Goal: Task Accomplishment & Management: Manage account settings

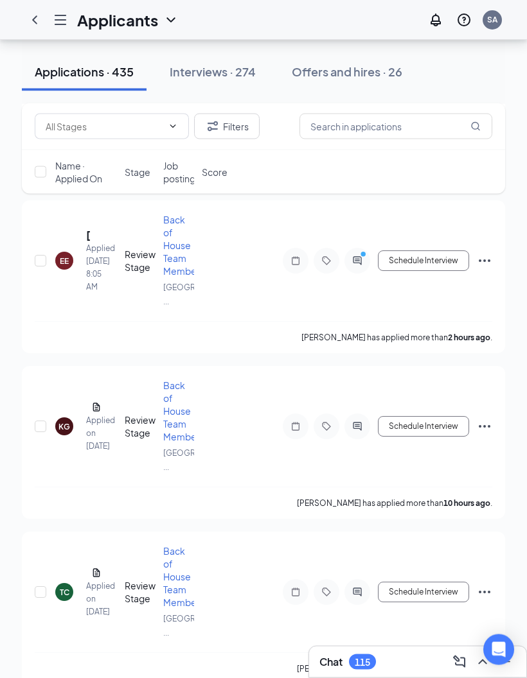
scroll to position [236, 0]
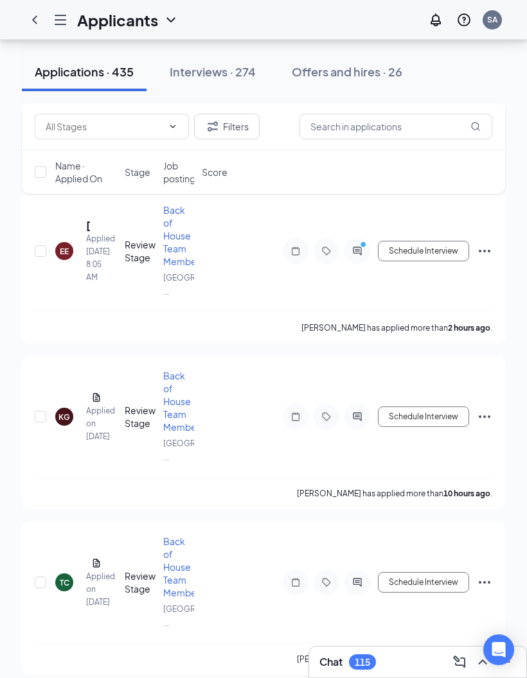
click at [447, 261] on button "Schedule Interview" at bounding box center [423, 251] width 91 height 21
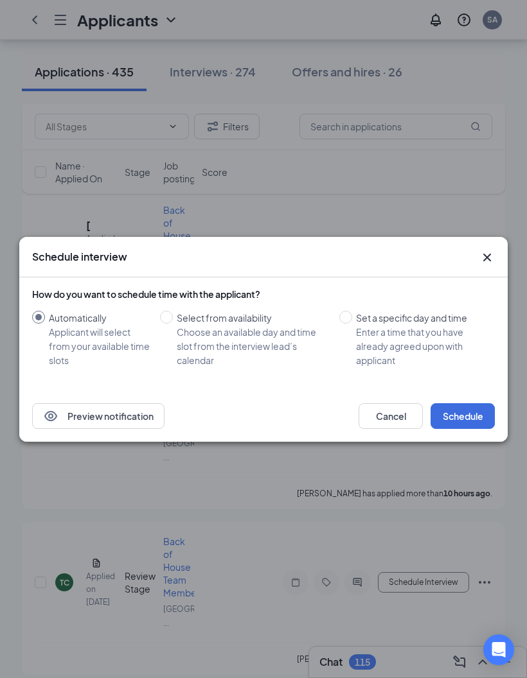
click at [353, 337] on span "Set a specific day and time Enter a time that you have already agreed upon with…" at bounding box center [420, 339] width 137 height 57
click at [352, 324] on input "Set a specific day and time Enter a time that you have already agreed upon with…" at bounding box center [345, 317] width 13 height 13
radio input "true"
radio input "false"
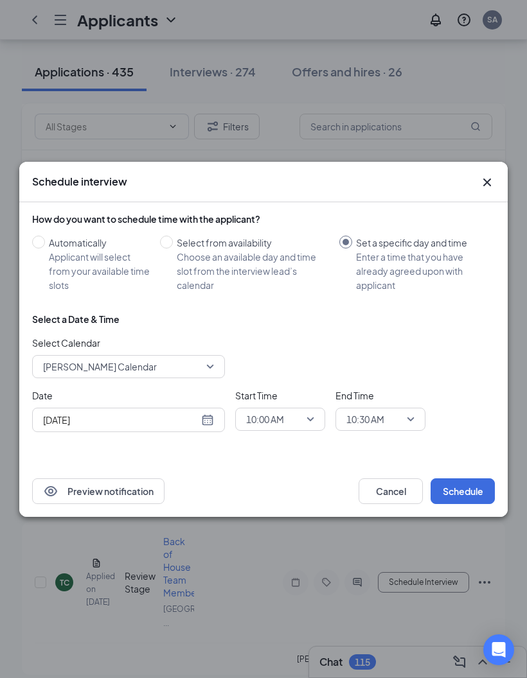
click at [144, 427] on input "[DATE]" at bounding box center [120, 420] width 155 height 14
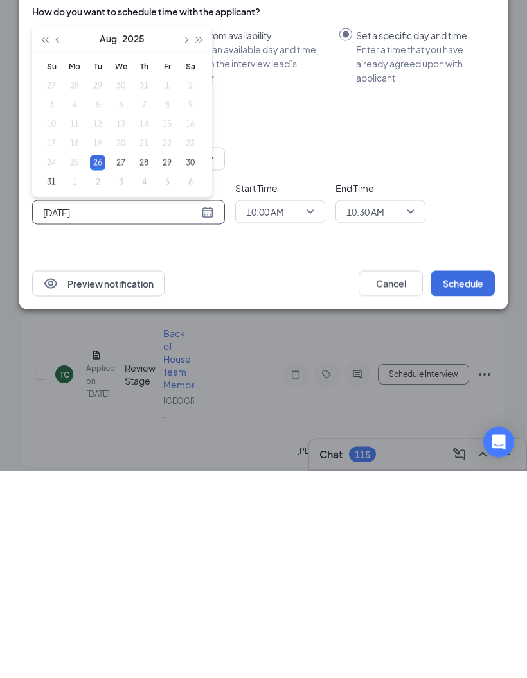
type input "[DATE]"
click at [125, 363] on div "27" at bounding box center [120, 370] width 15 height 15
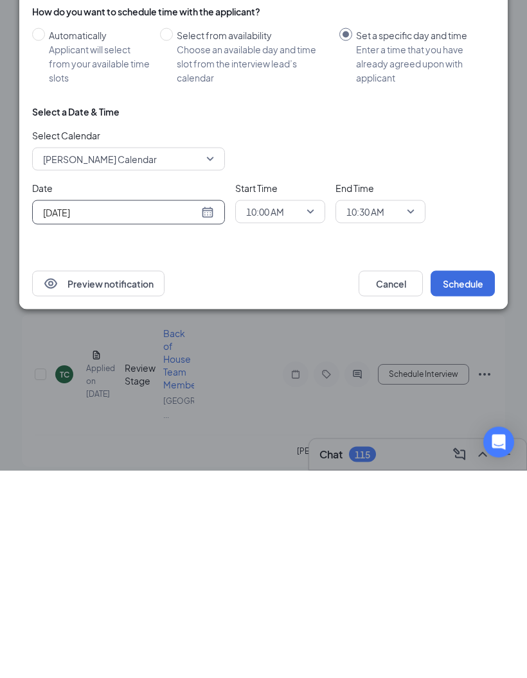
click at [295, 408] on div "10:00 AM" at bounding box center [280, 419] width 90 height 23
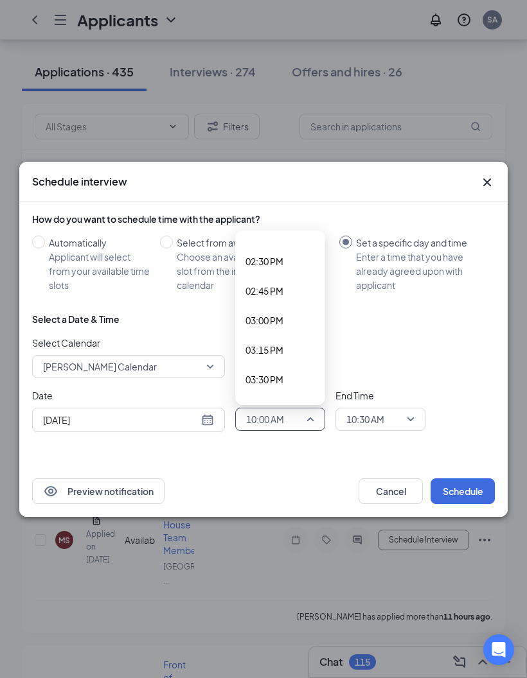
scroll to position [1701, 0]
click at [276, 330] on span "03:00 PM" at bounding box center [264, 323] width 38 height 14
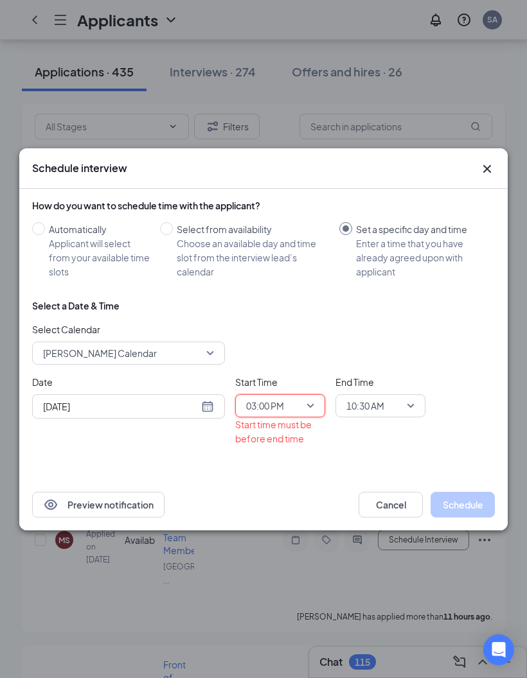
click at [382, 415] on span "10:30 AM" at bounding box center [365, 405] width 38 height 19
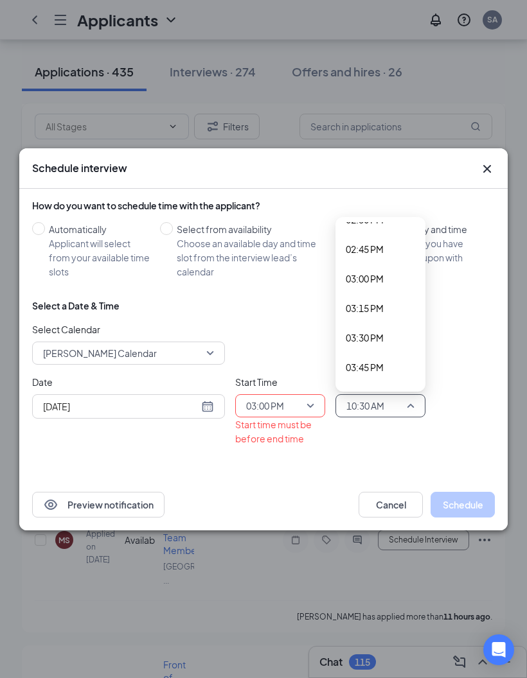
scroll to position [1730, 0]
click at [390, 317] on span "03:15 PM" at bounding box center [379, 310] width 69 height 14
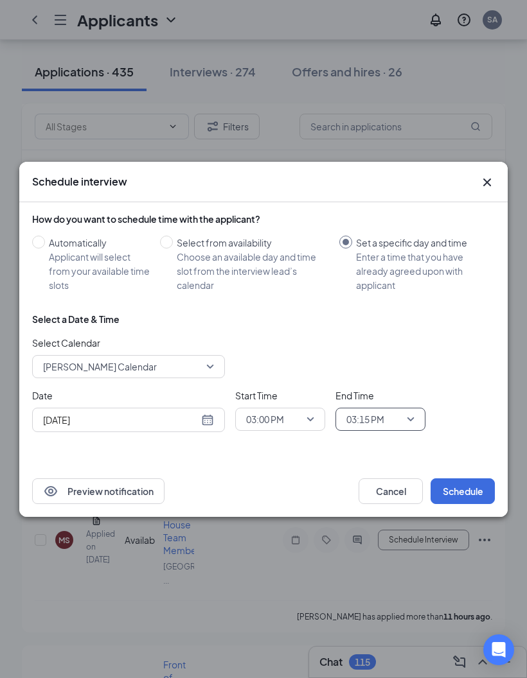
click at [476, 504] on button "Schedule" at bounding box center [462, 491] width 64 height 26
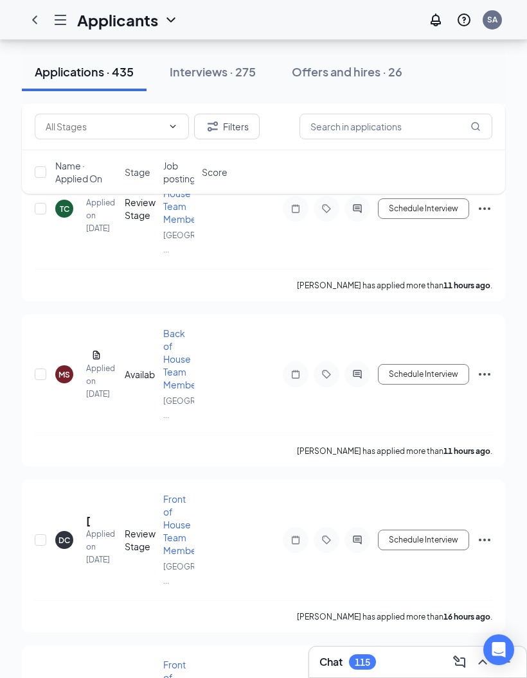
click at [431, 672] on div "Chat 115" at bounding box center [417, 662] width 196 height 21
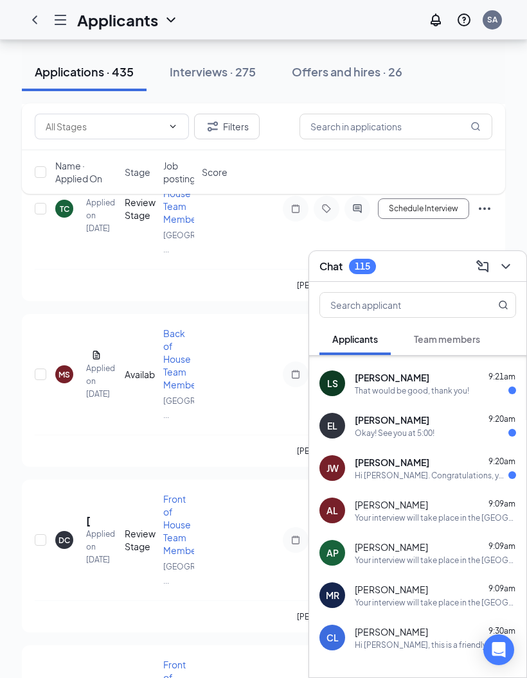
scroll to position [121, 0]
click at [511, 274] on icon "ChevronDown" at bounding box center [505, 266] width 15 height 15
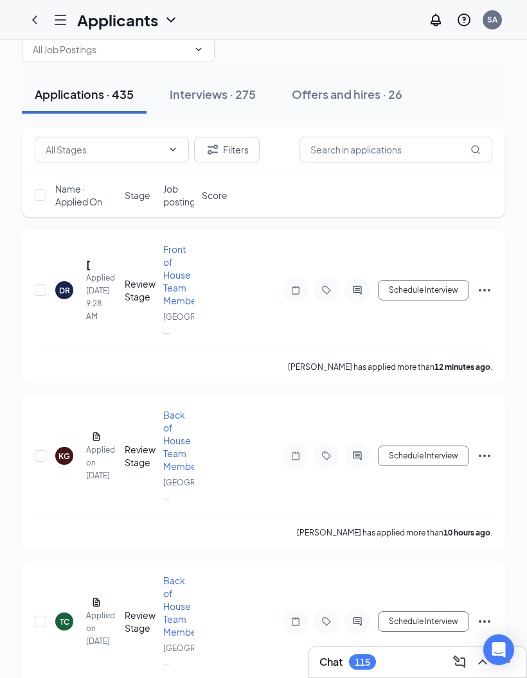
scroll to position [0, 0]
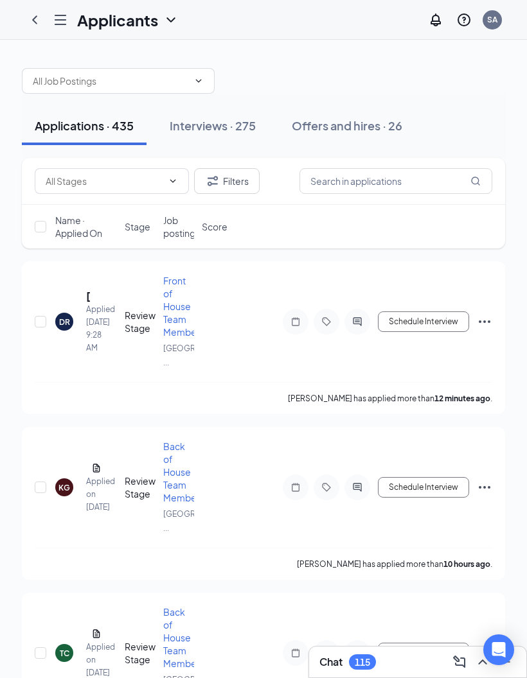
click at [64, 26] on icon "Hamburger" at bounding box center [60, 19] width 15 height 15
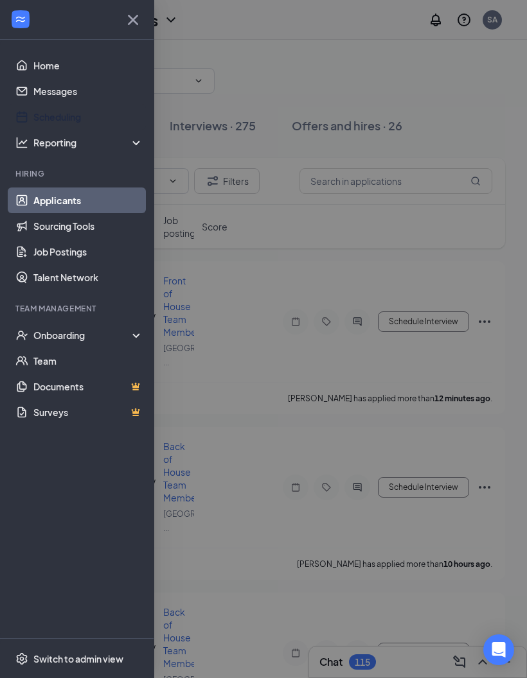
click at [112, 117] on link "Scheduling" at bounding box center [88, 117] width 110 height 26
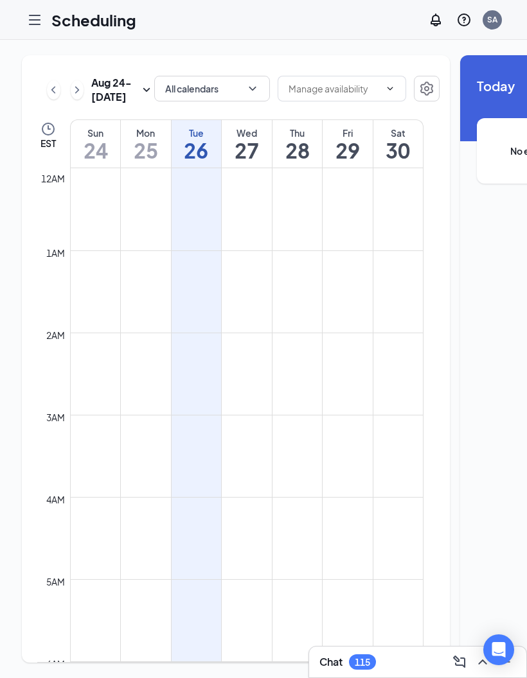
scroll to position [631, 0]
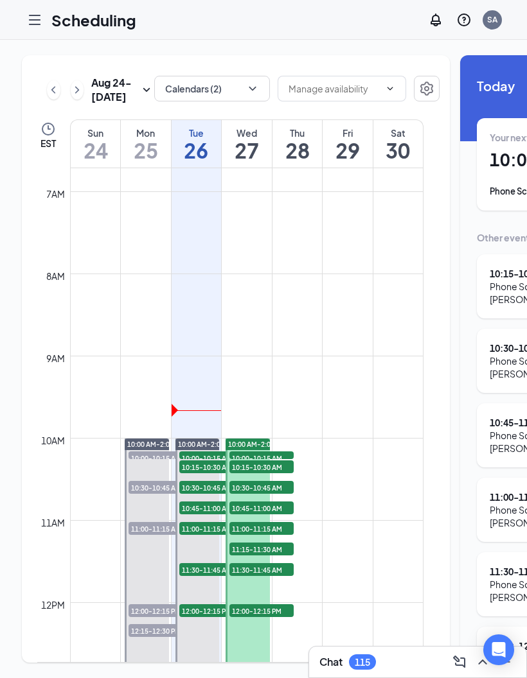
click at [441, 349] on div "Aug 24 - Aug 30 Calendars (2) EST Sun 24 Mon 25 Tue 26 Wed 27 Thu 28 Fri 29 Sat…" at bounding box center [359, 358] width 674 height 607
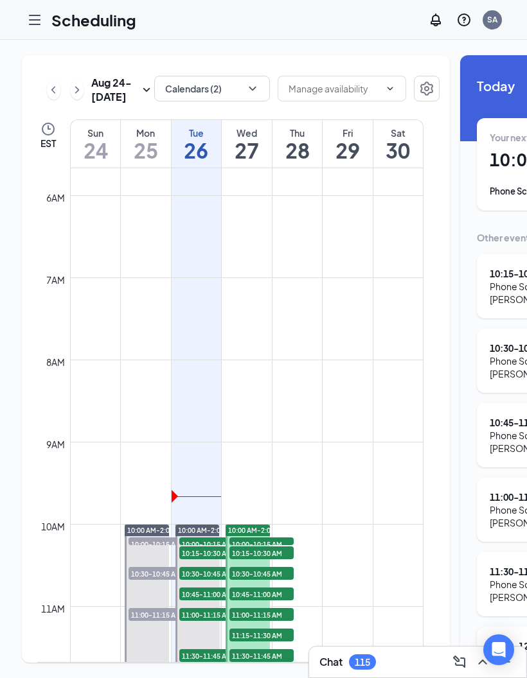
scroll to position [465, 0]
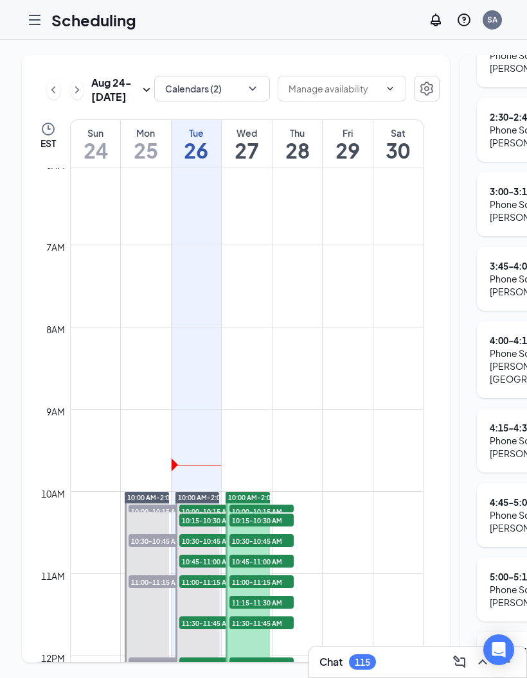
scroll to position [0, -1]
click at [297, 491] on td at bounding box center [246, 481] width 353 height 21
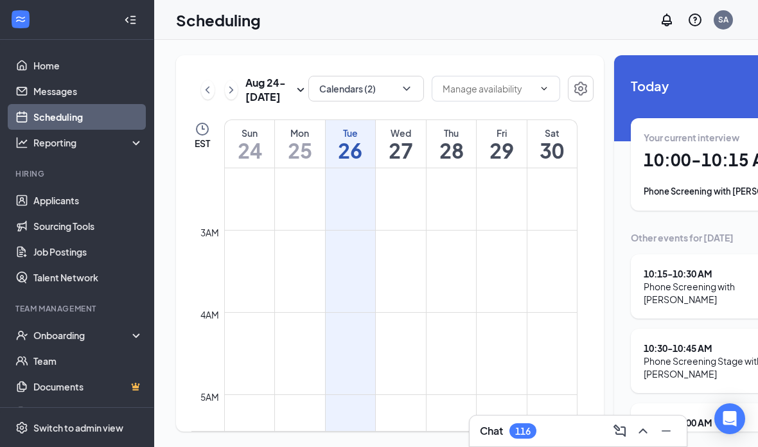
scroll to position [0, 0]
click at [526, 168] on h1 "10:00 - 10:15 AM" at bounding box center [731, 160] width 177 height 22
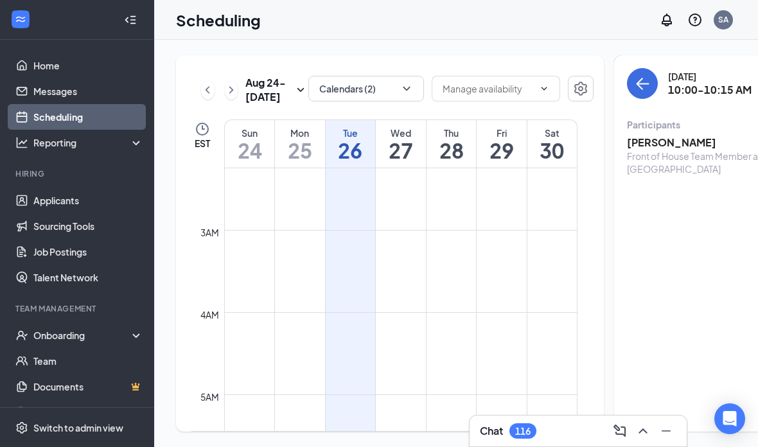
click at [526, 143] on h3 "William Goshay" at bounding box center [694, 142] width 135 height 14
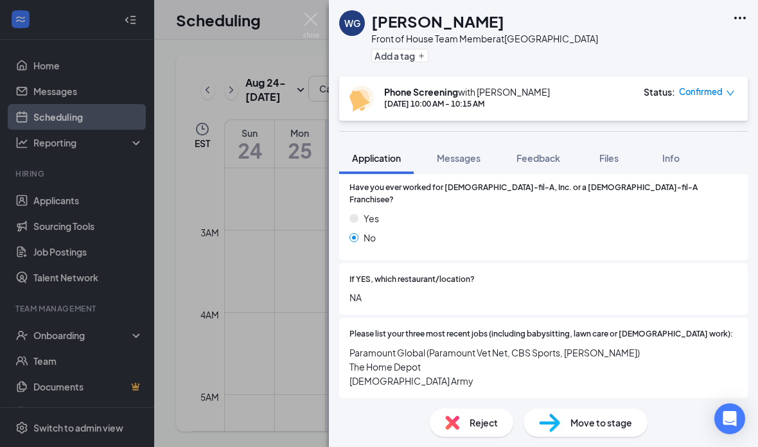
scroll to position [368, 0]
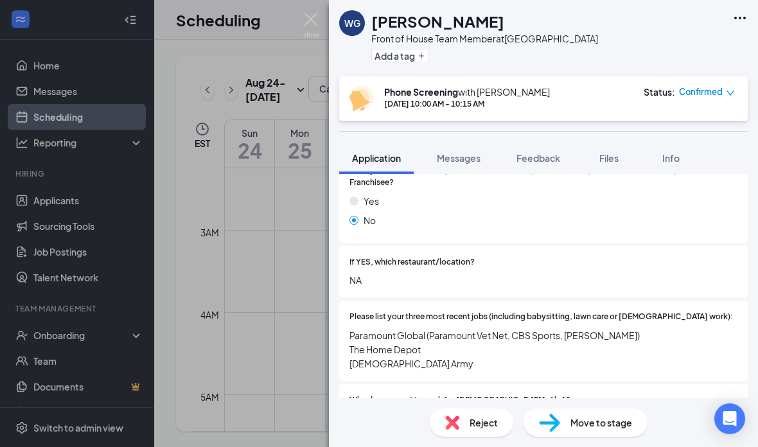
click at [355, 328] on span "Paramount Global (Paramount Vet Net, CBS Sports, Nick Jr.) The Home Depot US Ar…" at bounding box center [543, 349] width 388 height 42
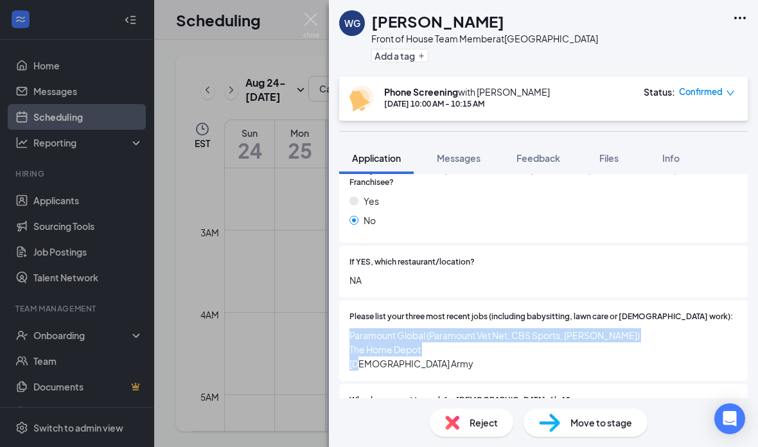
copy span "Paramount Global (Paramount Vet Net, CBS Sports, Nick Jr.) The Home Depot US Ar…"
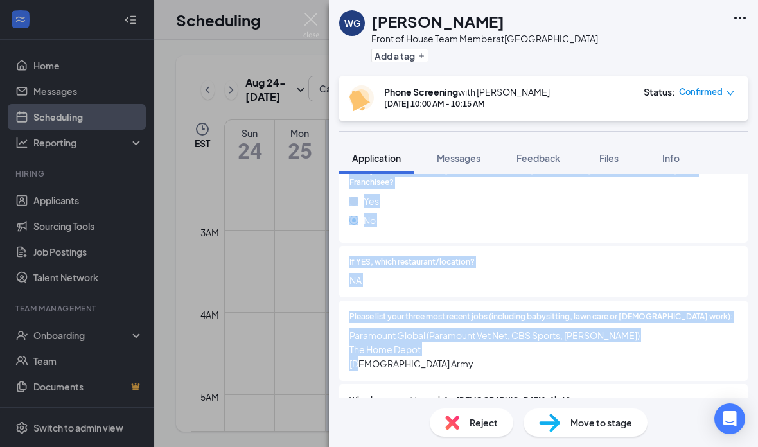
click at [419, 412] on span "I believe in the Christian values that Chick-fil-A stands for and carries. I lo…" at bounding box center [543, 433] width 388 height 42
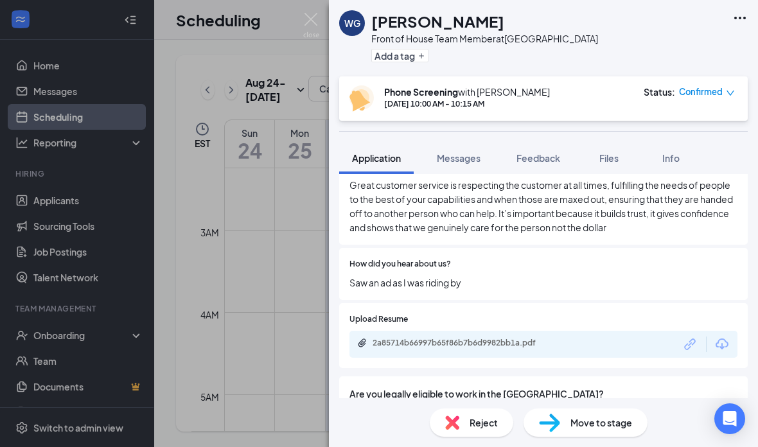
scroll to position [735, 0]
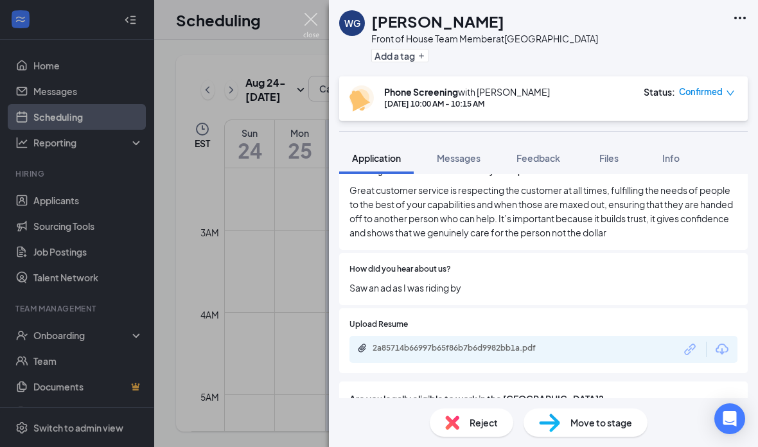
click at [316, 14] on img at bounding box center [311, 25] width 16 height 25
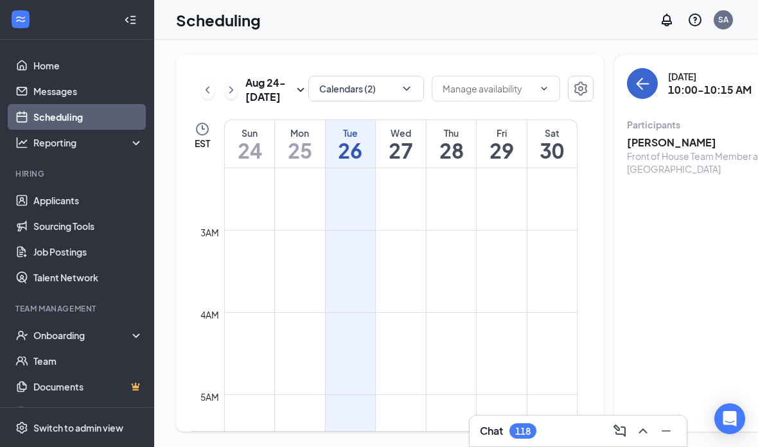
click at [526, 92] on button "back-button" at bounding box center [642, 83] width 31 height 31
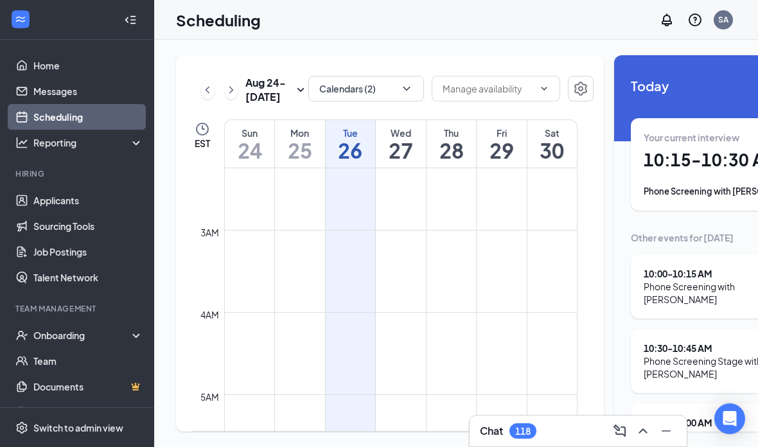
click at [526, 159] on h1 "10:15 - 10:30 AM" at bounding box center [731, 160] width 177 height 22
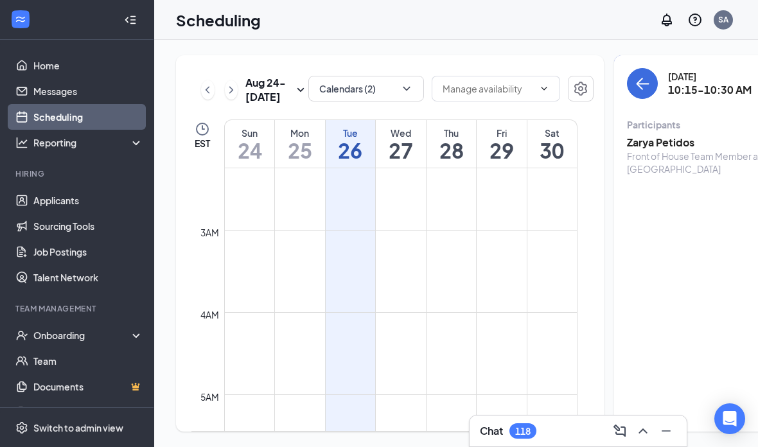
click at [526, 179] on div "Zarya Petidos Front of House Team Member at Chapel Hill Road DTO Confirmed" at bounding box center [732, 155] width 211 height 49
click at [526, 137] on h3 "Zarya Petidos" at bounding box center [694, 142] width 135 height 14
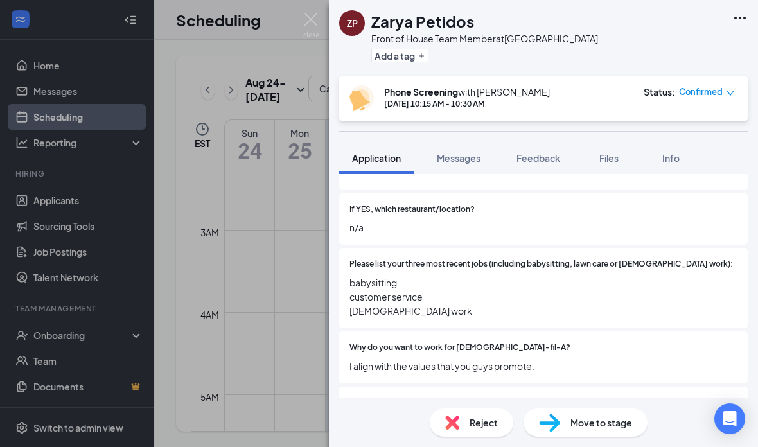
scroll to position [432, 0]
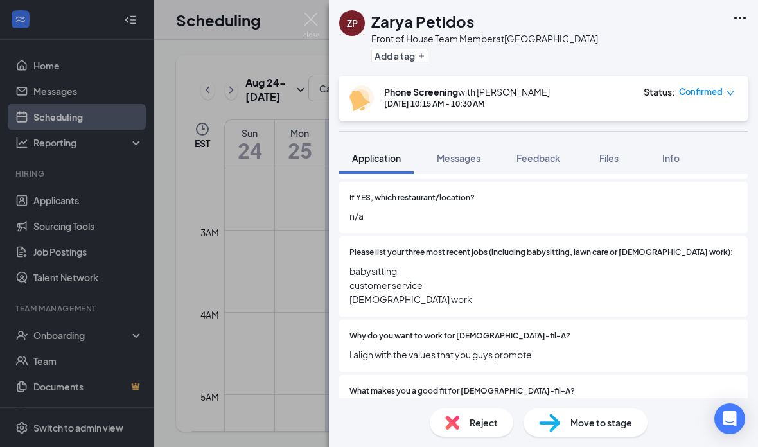
click at [362, 269] on span "babysitting customer service volunteer work" at bounding box center [543, 285] width 388 height 42
click at [361, 269] on span "babysitting customer service volunteer work" at bounding box center [543, 285] width 388 height 42
click at [358, 268] on span "babysitting customer service volunteer work" at bounding box center [543, 285] width 388 height 42
click at [358, 271] on span "babysitting customer service volunteer work" at bounding box center [543, 285] width 388 height 42
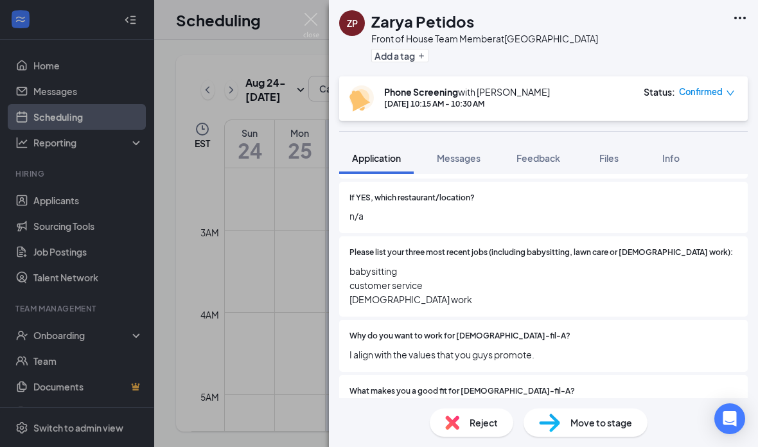
click at [358, 270] on span "babysitting customer service volunteer work" at bounding box center [543, 285] width 388 height 42
click at [358, 267] on span "babysitting customer service volunteer work" at bounding box center [543, 285] width 388 height 42
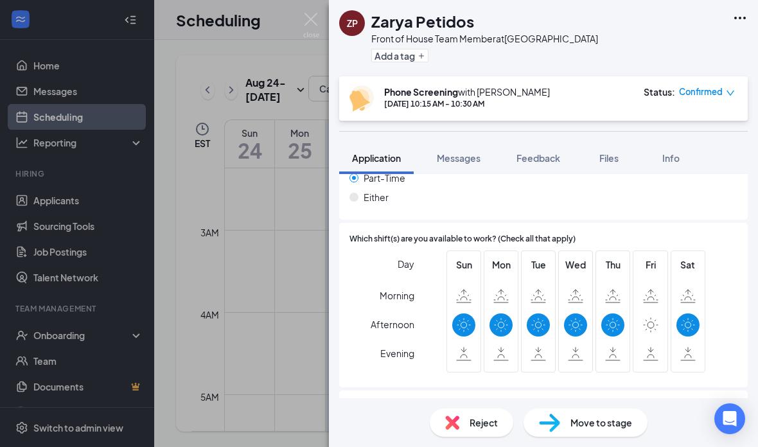
scroll to position [1106, 0]
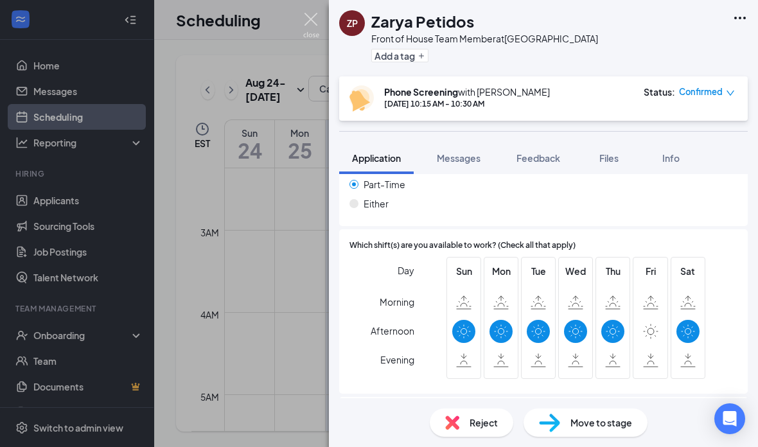
click at [311, 17] on img at bounding box center [311, 25] width 16 height 25
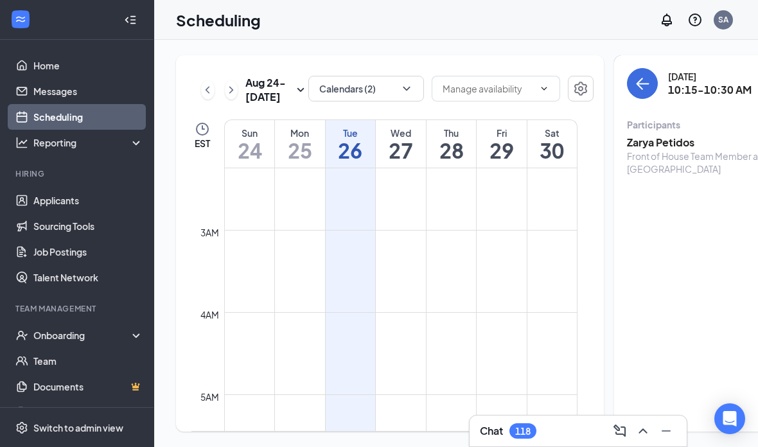
click at [526, 93] on button "back-button" at bounding box center [642, 83] width 31 height 31
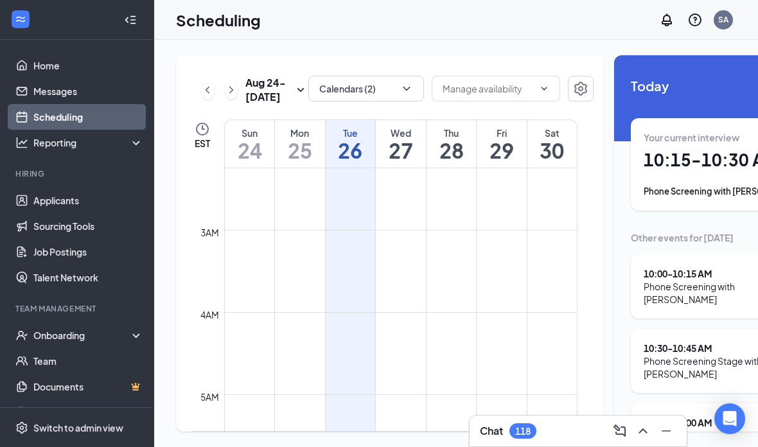
click at [526, 443] on div "Chat 118" at bounding box center [577, 430] width 217 height 31
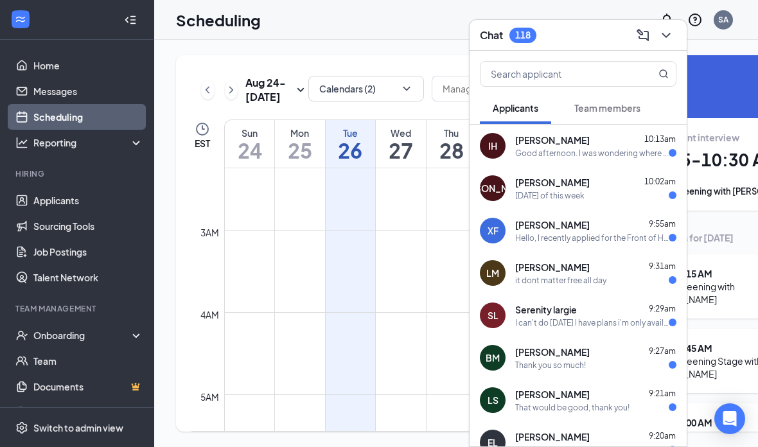
click at [526, 231] on div "Ximena Facundo 9:55am Hello, I recently applied for the Front of House position…" at bounding box center [595, 230] width 161 height 25
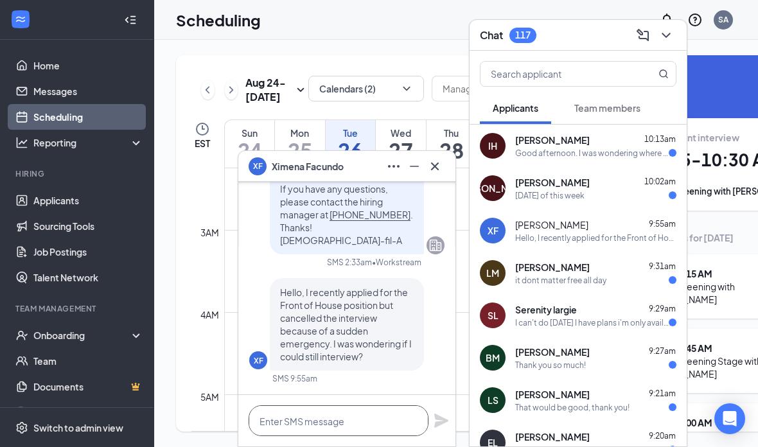
click at [374, 421] on textarea at bounding box center [339, 420] width 180 height 31
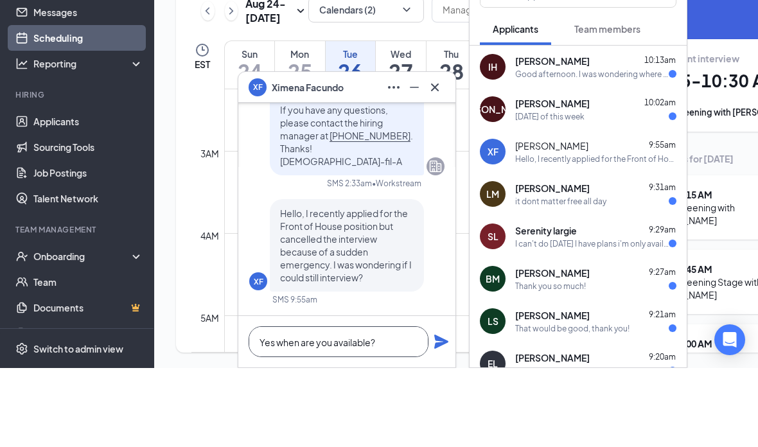
scroll to position [1, 0]
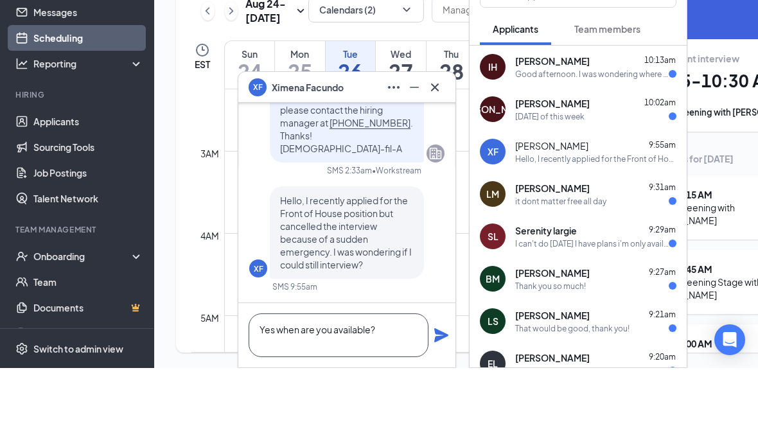
type textarea "Yes when are you available?"
click at [437, 407] on icon "Plane" at bounding box center [441, 414] width 14 height 14
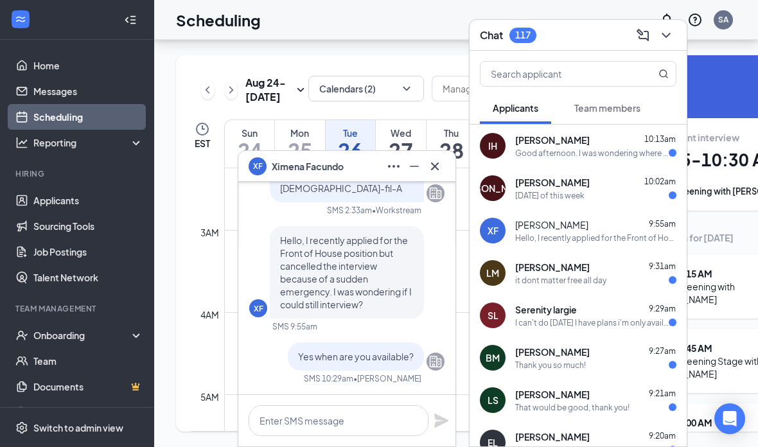
scroll to position [0, 0]
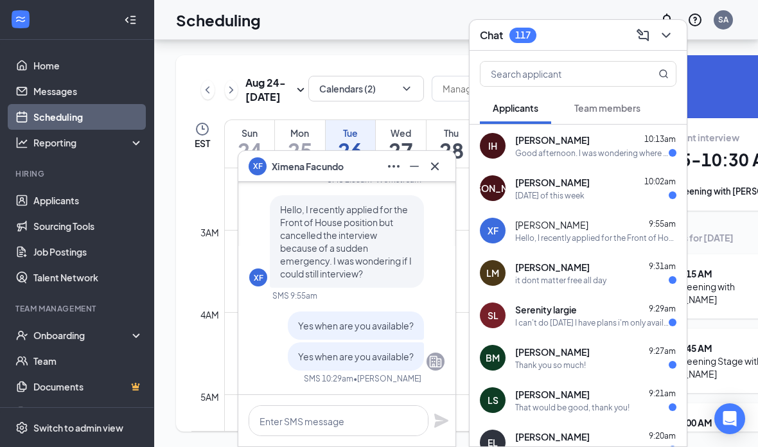
click at [526, 40] on icon "ChevronDown" at bounding box center [665, 35] width 15 height 15
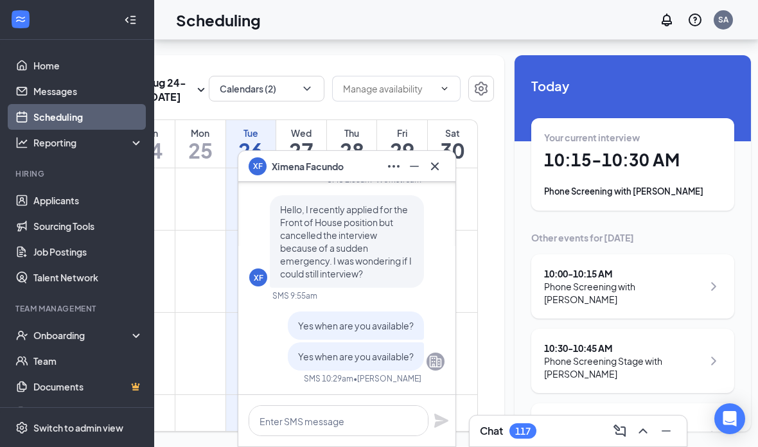
scroll to position [0, 99]
click at [515, 439] on div "Chat 117" at bounding box center [578, 431] width 196 height 21
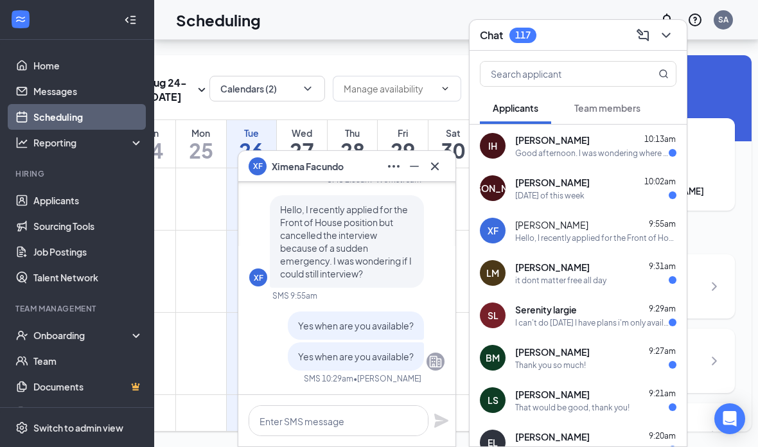
click at [526, 139] on span "[PERSON_NAME]" at bounding box center [552, 140] width 74 height 13
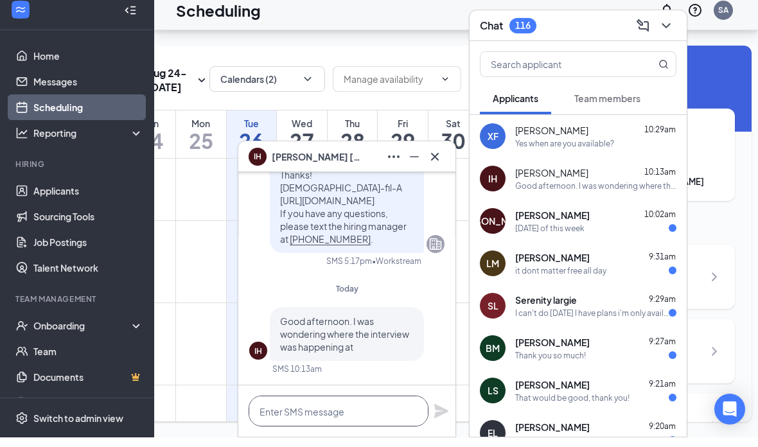
click at [324, 415] on textarea at bounding box center [339, 420] width 180 height 31
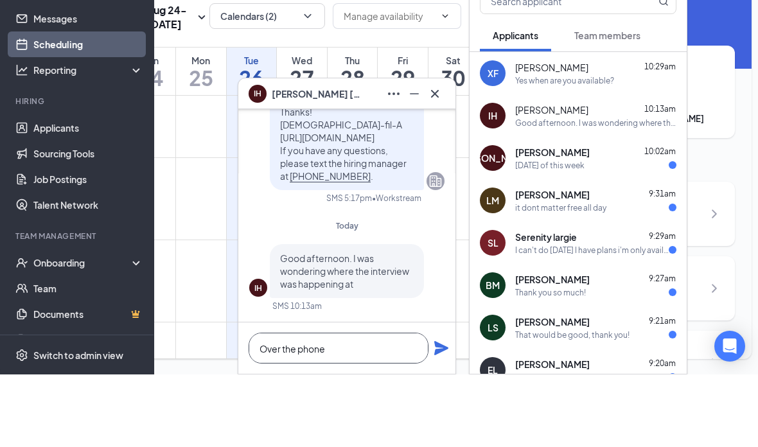
type textarea "Over the phone"
click at [437, 413] on icon "Plane" at bounding box center [440, 420] width 15 height 15
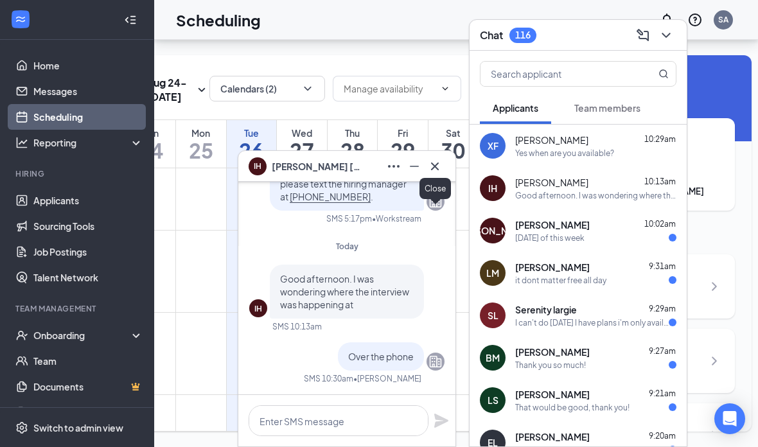
click at [436, 170] on icon "Cross" at bounding box center [434, 166] width 15 height 15
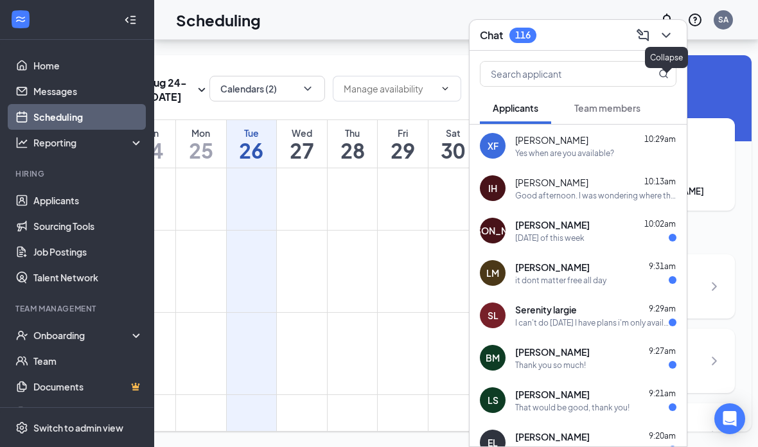
click at [526, 37] on icon "ChevronDown" at bounding box center [665, 35] width 15 height 15
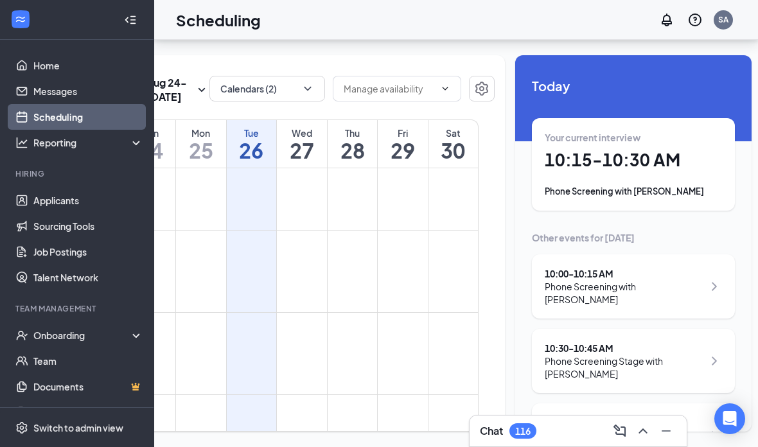
click at [526, 342] on div "10:30 - 10:45 AM" at bounding box center [624, 348] width 159 height 13
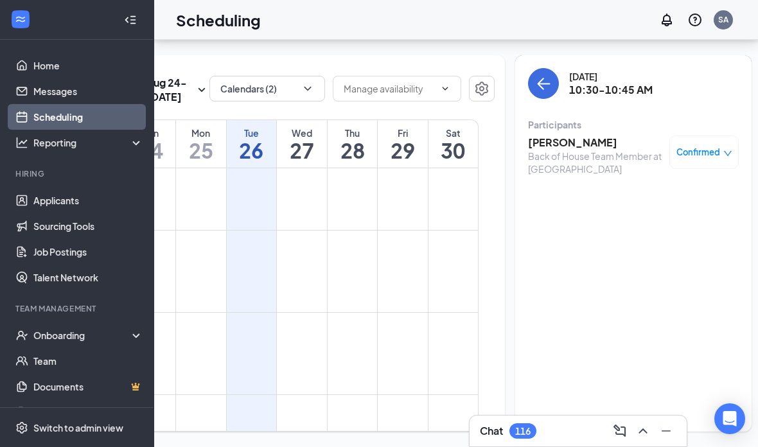
click at [526, 135] on h3 "[PERSON_NAME]" at bounding box center [595, 142] width 135 height 14
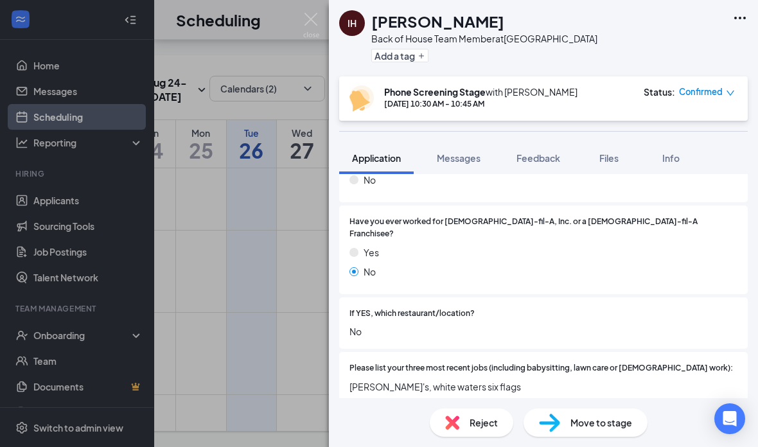
scroll to position [316, 0]
click at [311, 21] on img at bounding box center [311, 25] width 16 height 25
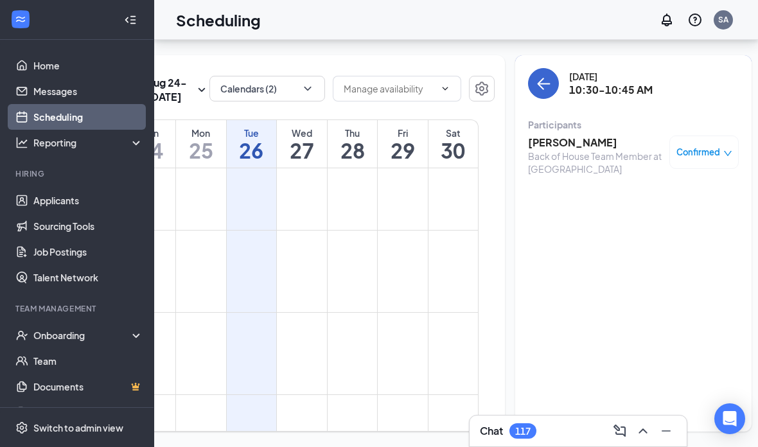
click at [526, 68] on button "back-button" at bounding box center [543, 83] width 31 height 31
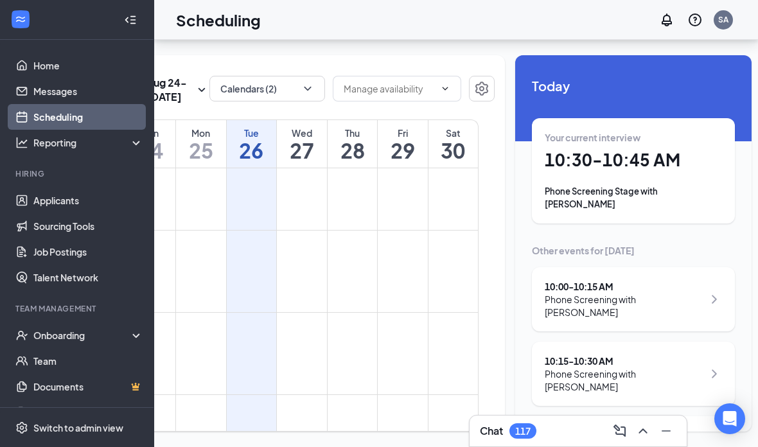
click at [508, 431] on div "Chat 117" at bounding box center [508, 430] width 57 height 15
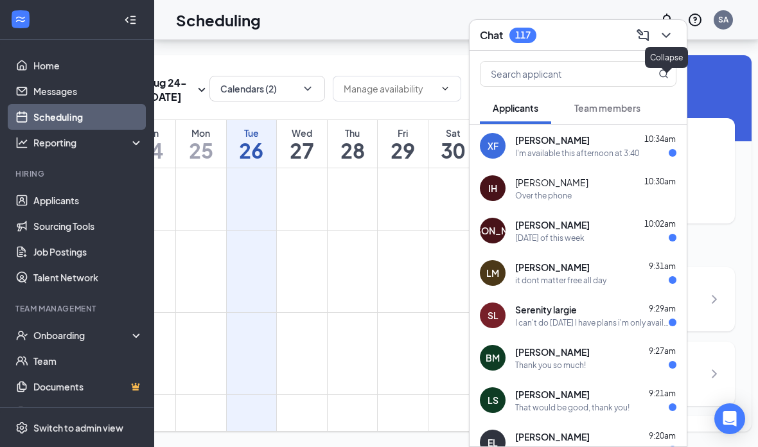
click at [526, 42] on icon "ChevronDown" at bounding box center [665, 35] width 15 height 15
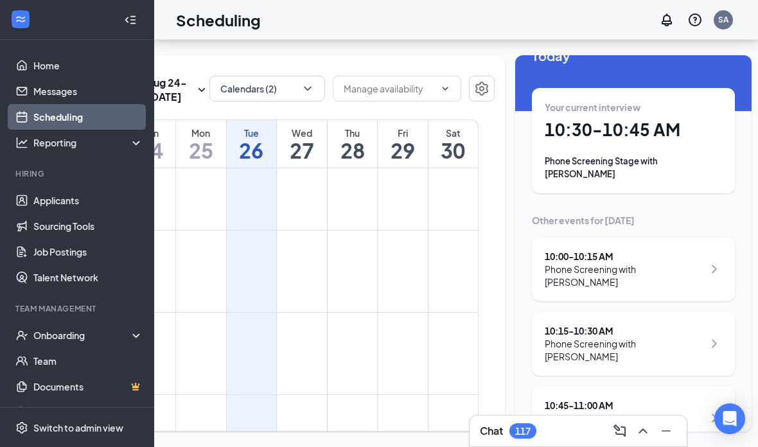
scroll to position [31, 0]
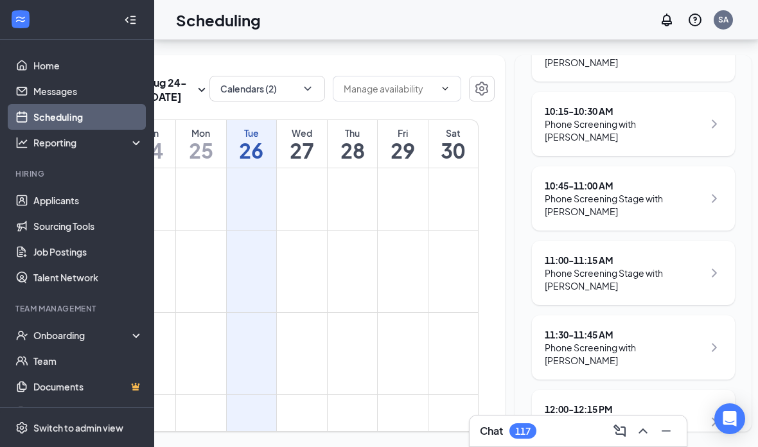
scroll to position [236, 0]
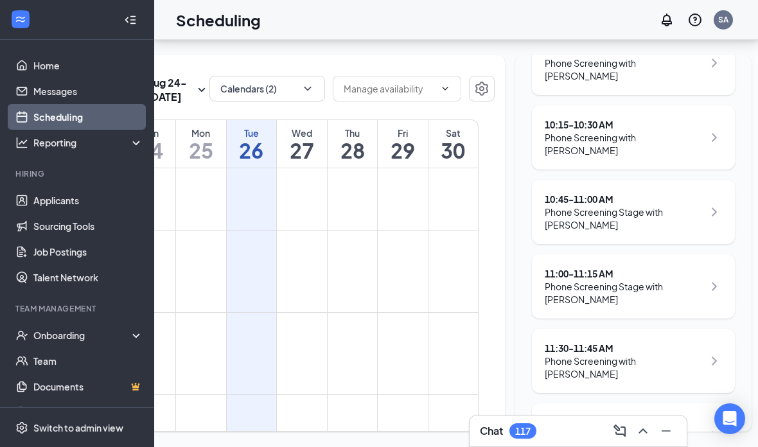
click at [526, 205] on div "Phone Screening Stage with [PERSON_NAME]" at bounding box center [624, 218] width 159 height 26
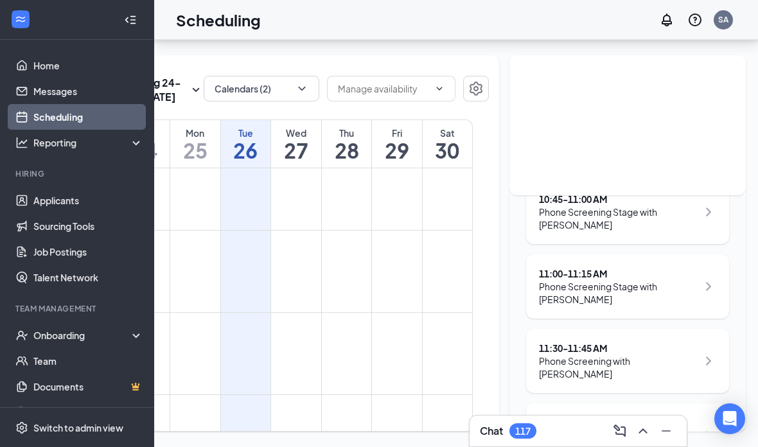
click at [338, 250] on td at bounding box center [295, 260] width 353 height 21
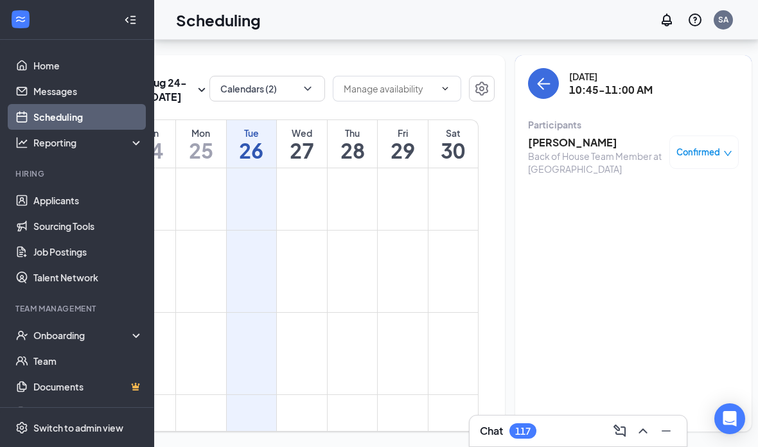
click at [526, 135] on h3 "Jayden Reynolds" at bounding box center [595, 142] width 135 height 14
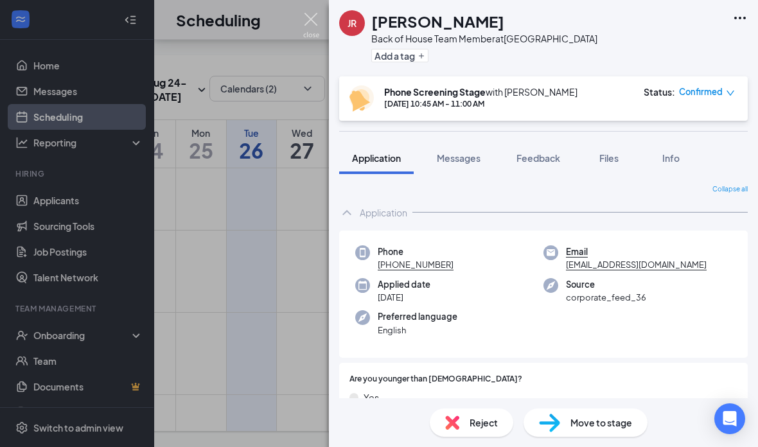
click at [309, 29] on img at bounding box center [311, 25] width 16 height 25
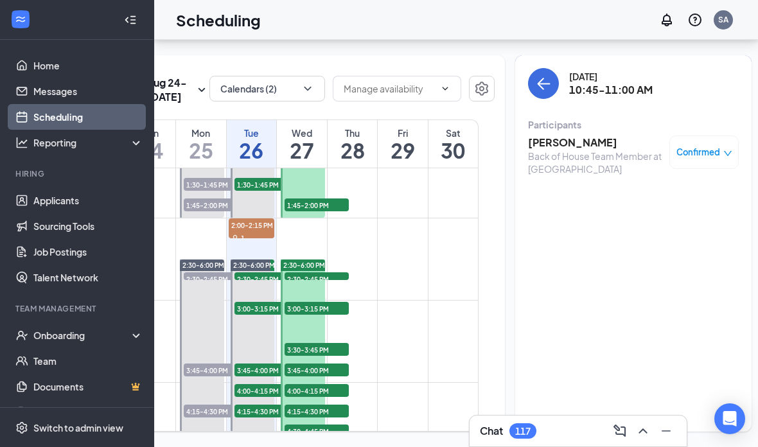
scroll to position [1104, 0]
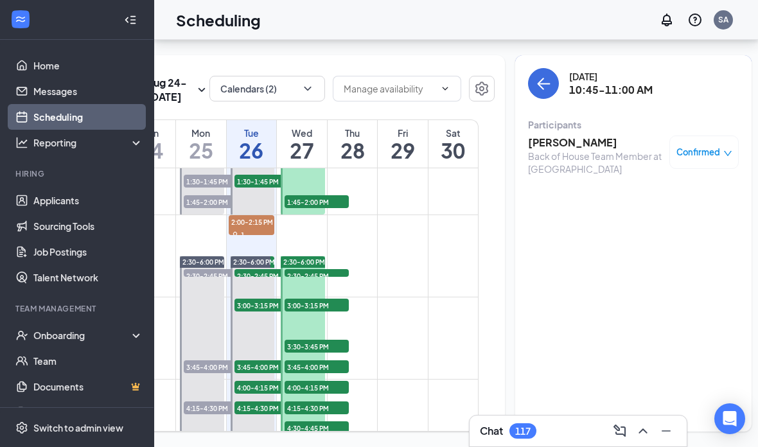
click at [526, 430] on div "Chat 117" at bounding box center [578, 431] width 196 height 21
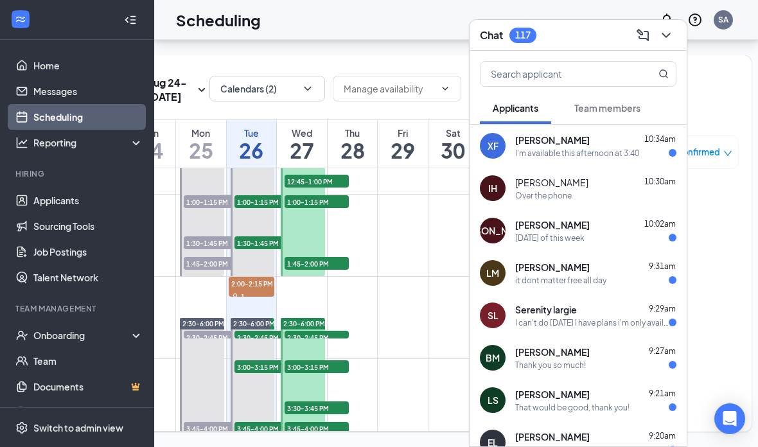
scroll to position [1056, 0]
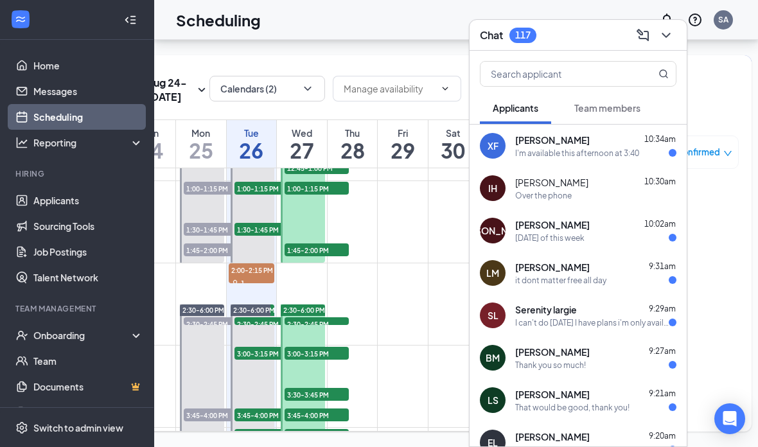
click at [526, 36] on icon "ChevronDown" at bounding box center [665, 35] width 8 height 5
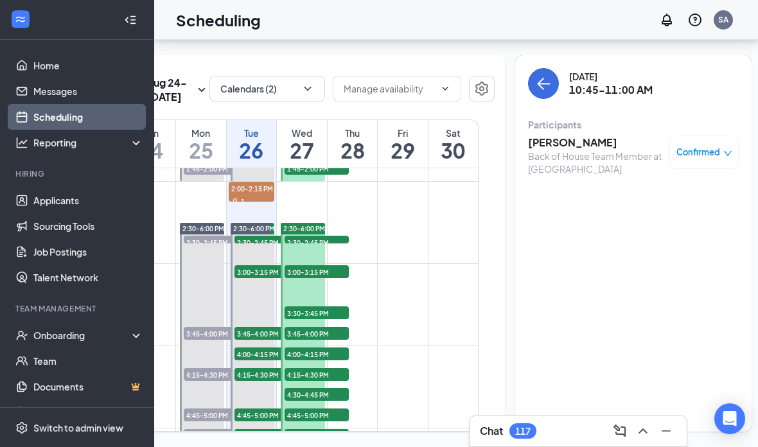
scroll to position [1142, 0]
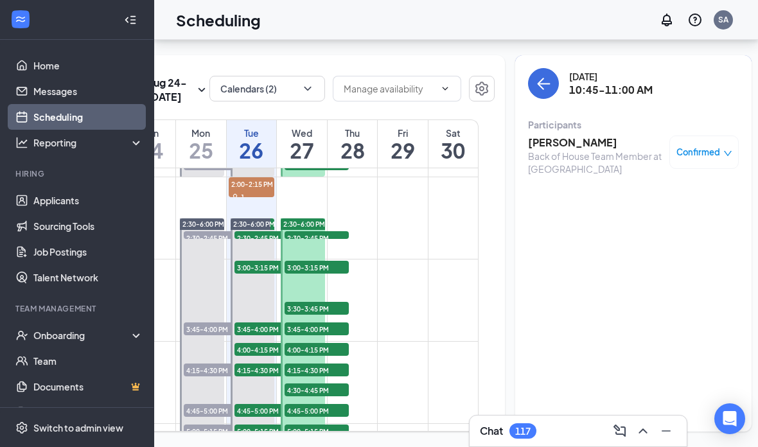
click at [526, 427] on div "Chat 117" at bounding box center [578, 431] width 196 height 21
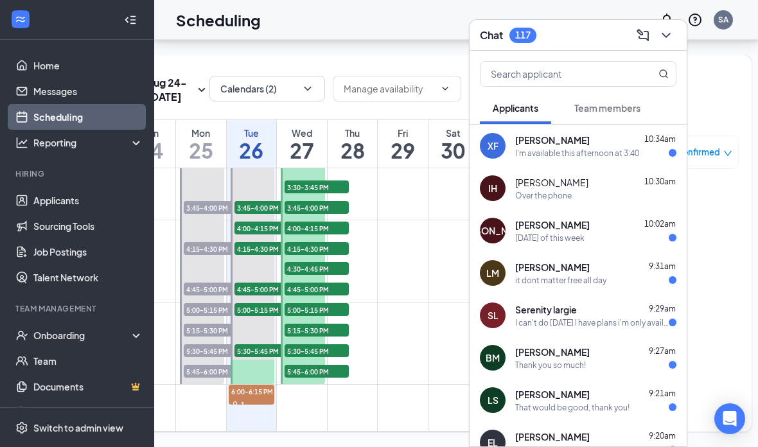
scroll to position [1313, 0]
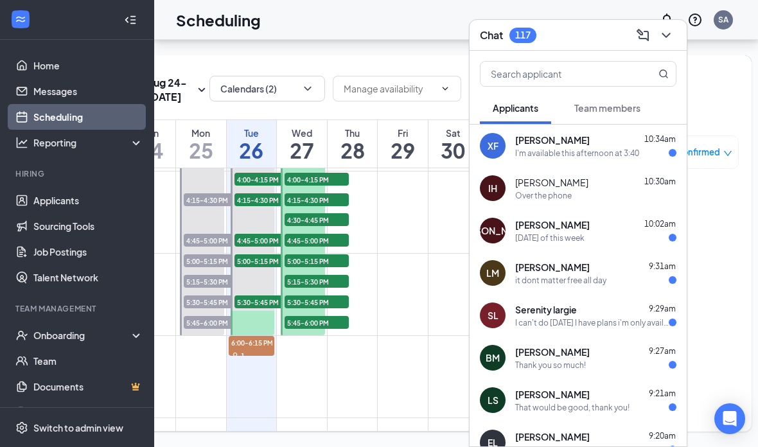
click at [526, 141] on div "Ximena Facundo 10:34am" at bounding box center [595, 140] width 161 height 13
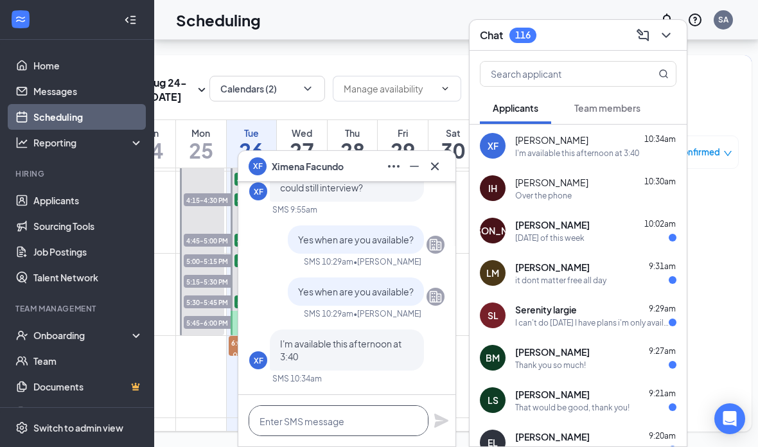
click at [367, 422] on textarea at bounding box center [339, 420] width 180 height 31
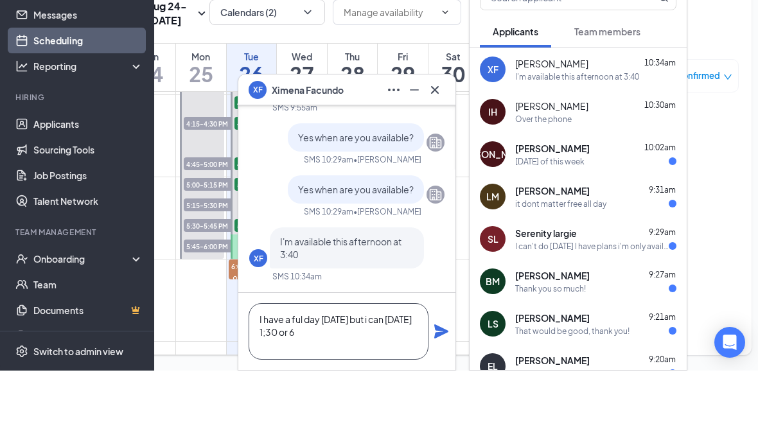
scroll to position [1, 0]
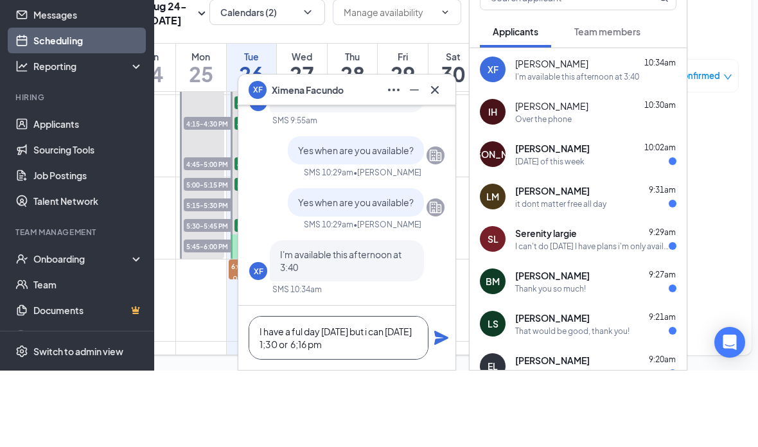
type textarea "I have a ful day [DATE] but i can [DATE] 1;30 or 6;16 pm"
click at [444, 406] on icon "Plane" at bounding box center [440, 413] width 15 height 15
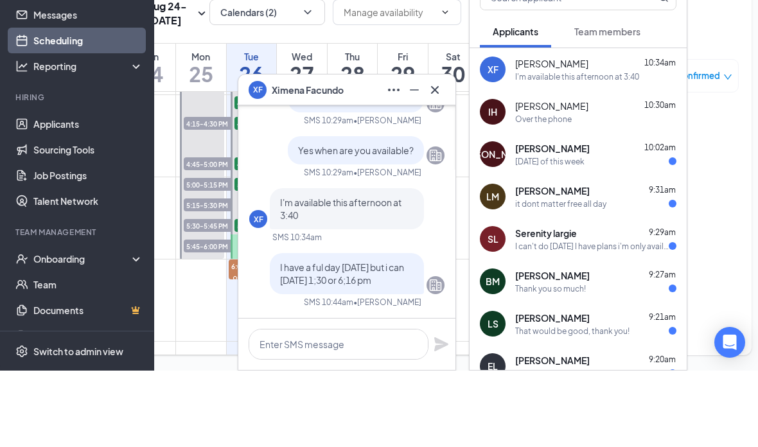
scroll to position [0, 0]
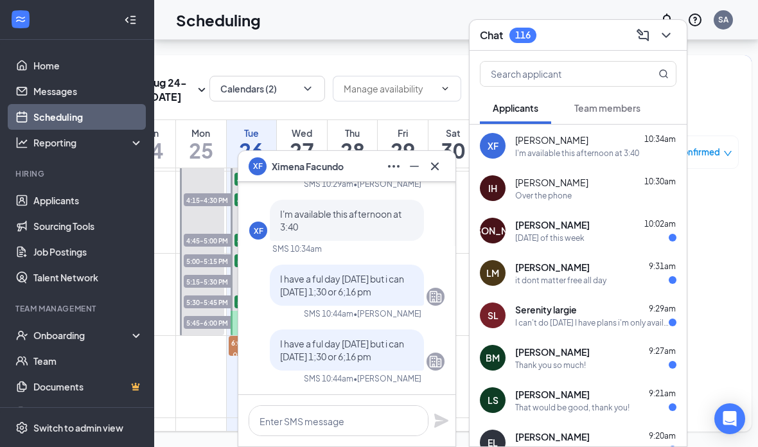
click at [437, 175] on button at bounding box center [434, 166] width 21 height 21
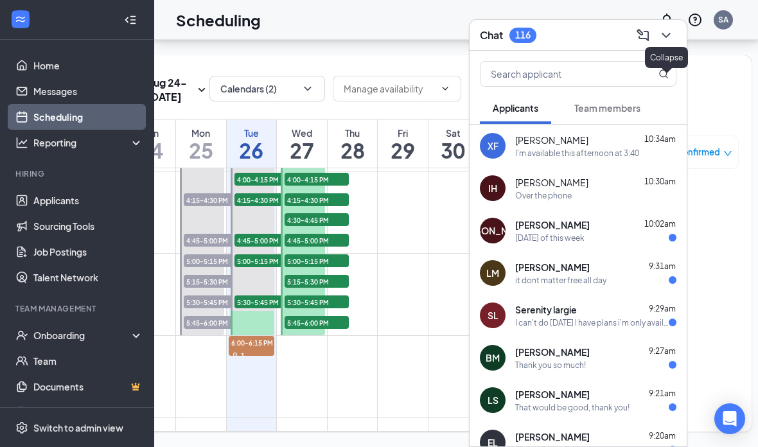
click at [526, 35] on icon "ChevronDown" at bounding box center [665, 35] width 8 height 5
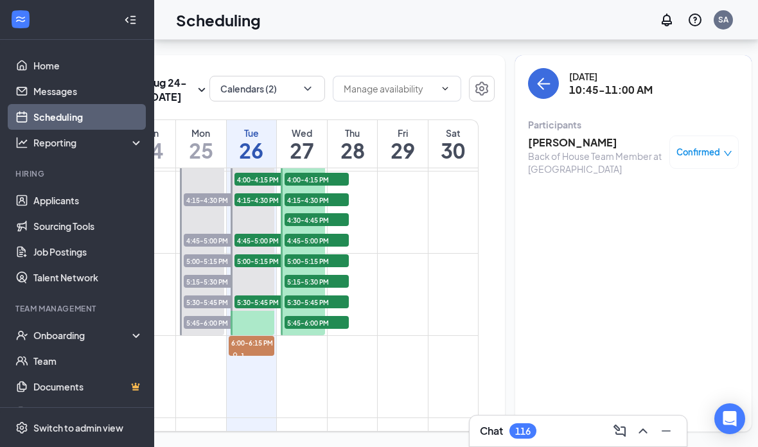
click at [526, 135] on h3 "Jayden Reynolds" at bounding box center [595, 142] width 135 height 14
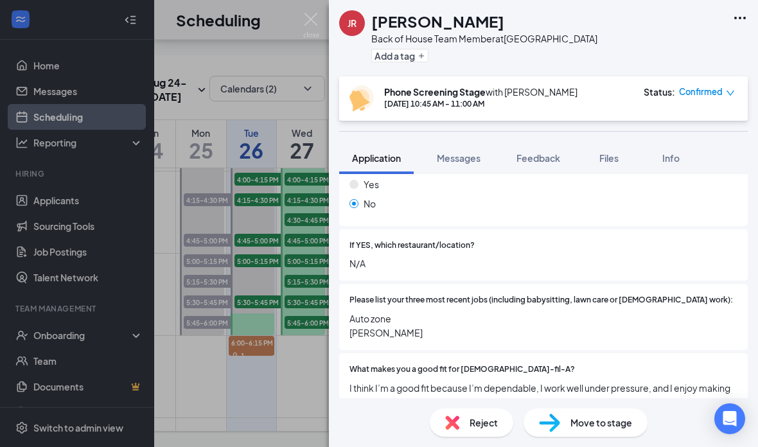
scroll to position [385, 0]
click at [356, 311] on span "Auto zone Marcos Sonic" at bounding box center [543, 325] width 388 height 28
click at [354, 311] on span "Auto zone Marcos Sonic" at bounding box center [543, 325] width 388 height 28
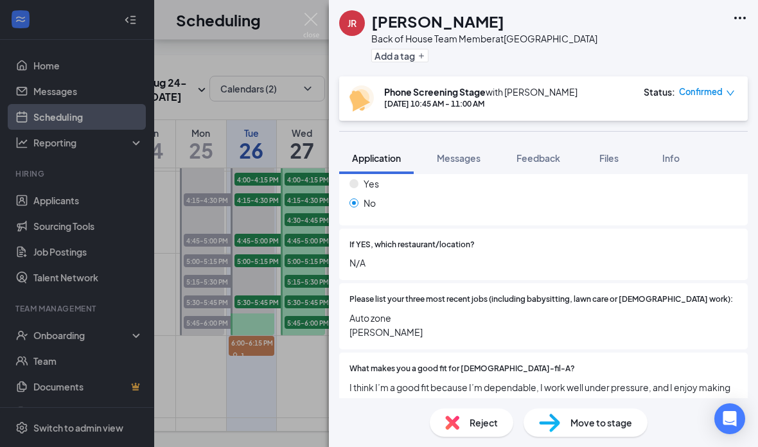
copy span "Auto zone Marcos Sonic"
click at [526, 256] on div "If YES, which restaurant/location? N/A" at bounding box center [543, 255] width 408 height 52
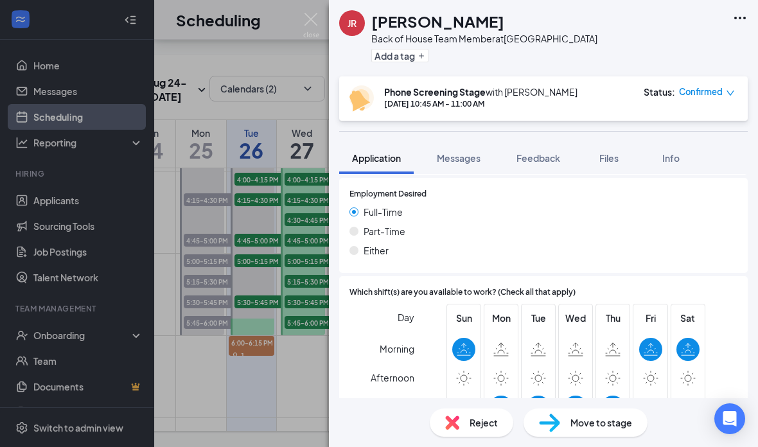
scroll to position [1103, 0]
click at [319, 25] on img at bounding box center [311, 25] width 16 height 25
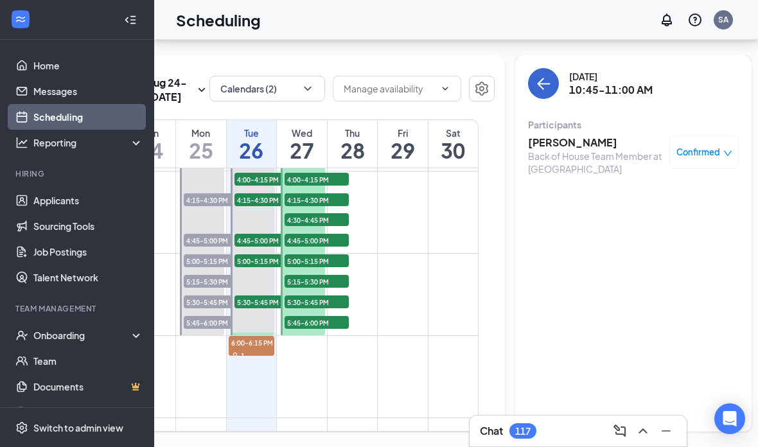
click at [526, 68] on button "back-button" at bounding box center [543, 83] width 31 height 31
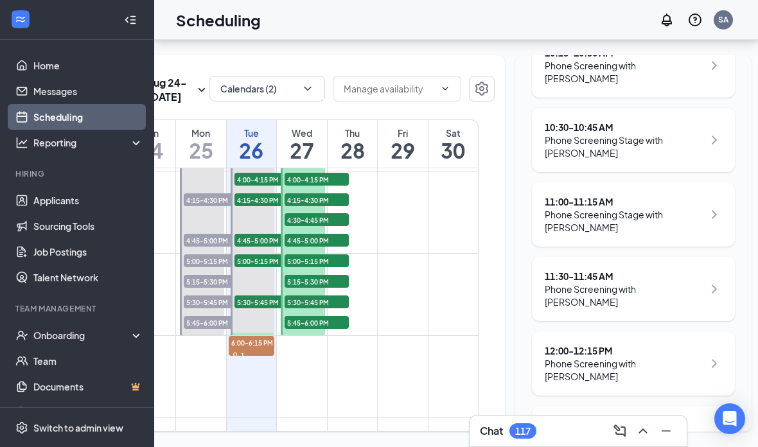
scroll to position [288, 0]
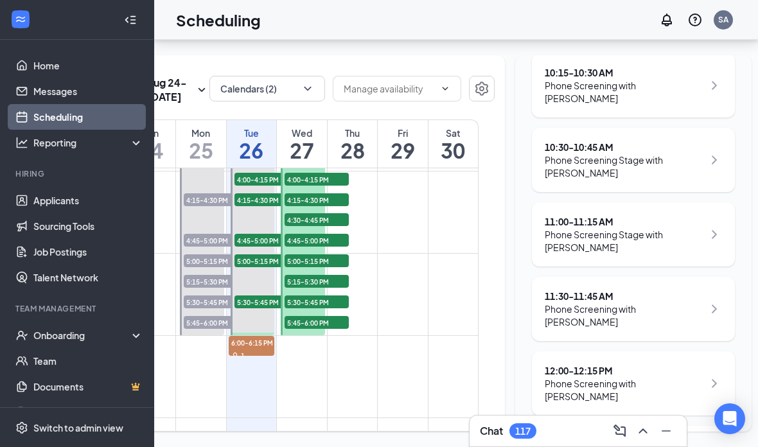
click at [526, 215] on div "11:00 - 11:15 AM" at bounding box center [624, 221] width 159 height 13
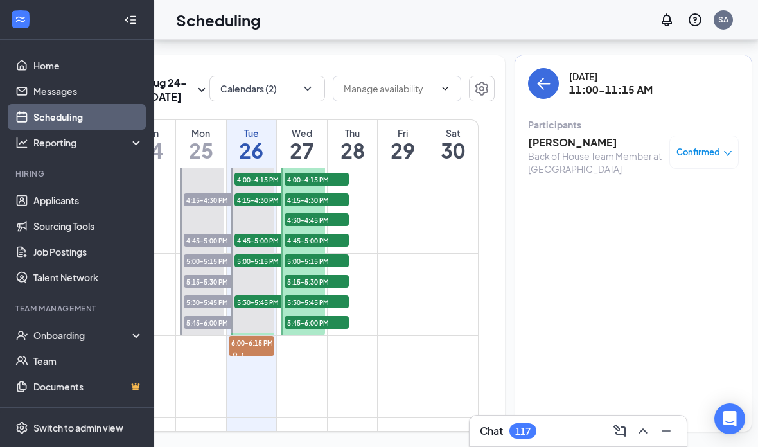
click at [526, 135] on h3 "[PERSON_NAME]" at bounding box center [595, 142] width 135 height 14
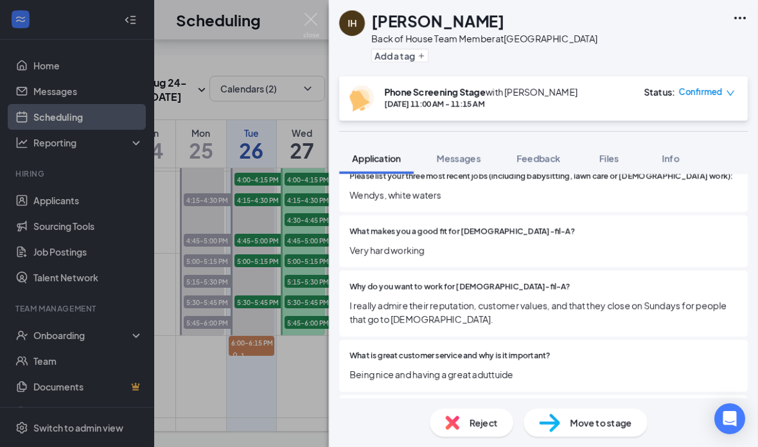
scroll to position [511, 0]
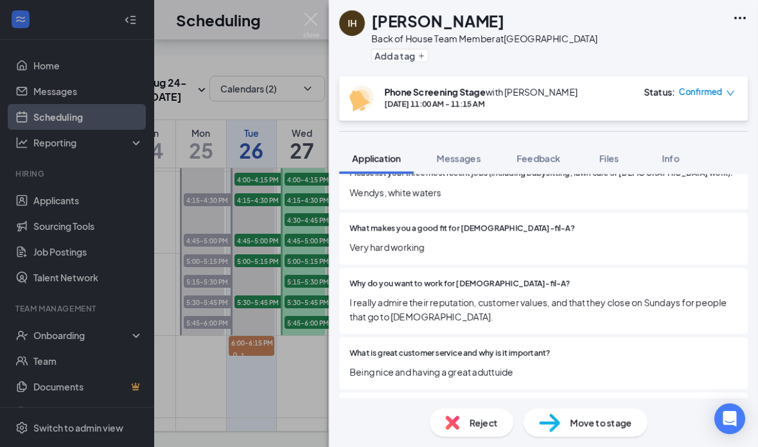
click at [473, 302] on span "I really admire their reputation, customer values, and that they close on Sunda…" at bounding box center [543, 309] width 388 height 28
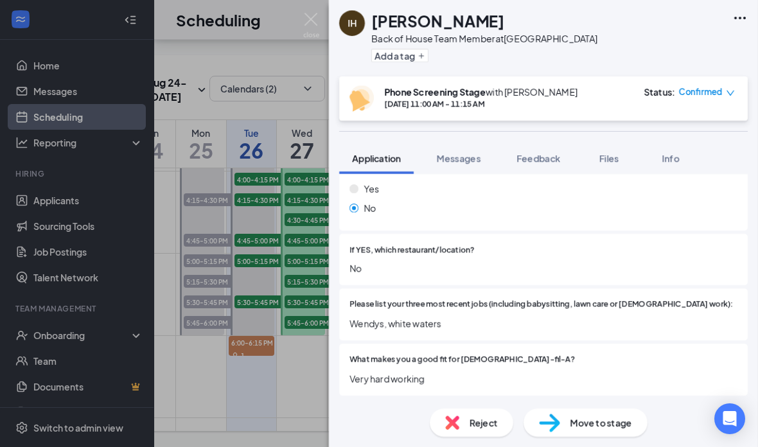
scroll to position [378, 0]
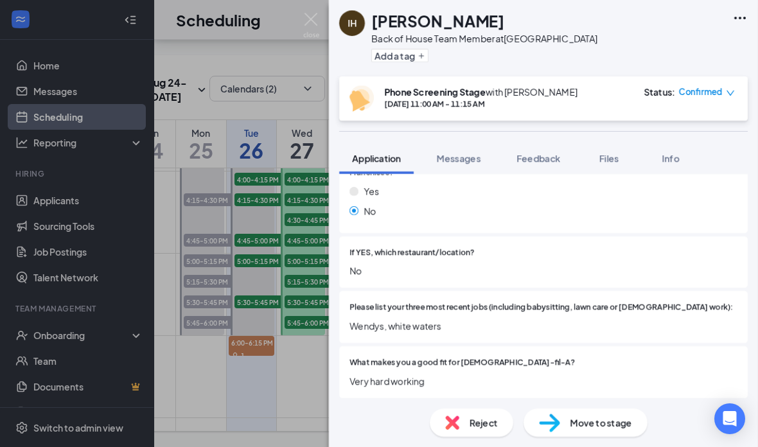
click at [358, 319] on span "Wendys, white waters" at bounding box center [543, 326] width 388 height 14
click at [357, 319] on span "Wendys, white waters" at bounding box center [543, 326] width 388 height 14
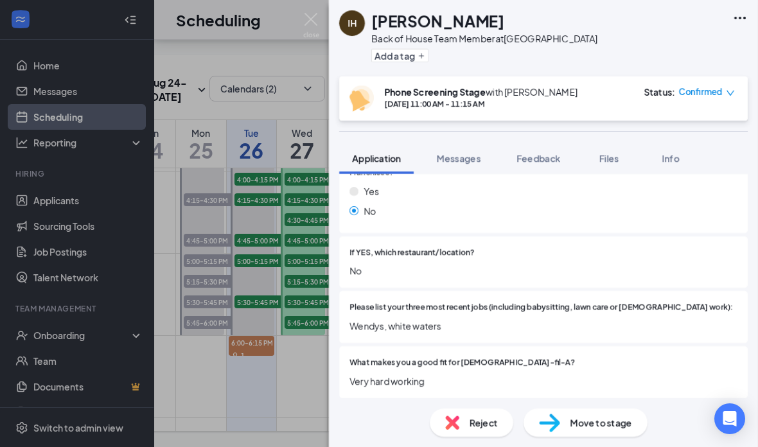
click at [357, 319] on span "Wendys, white waters" at bounding box center [543, 326] width 388 height 14
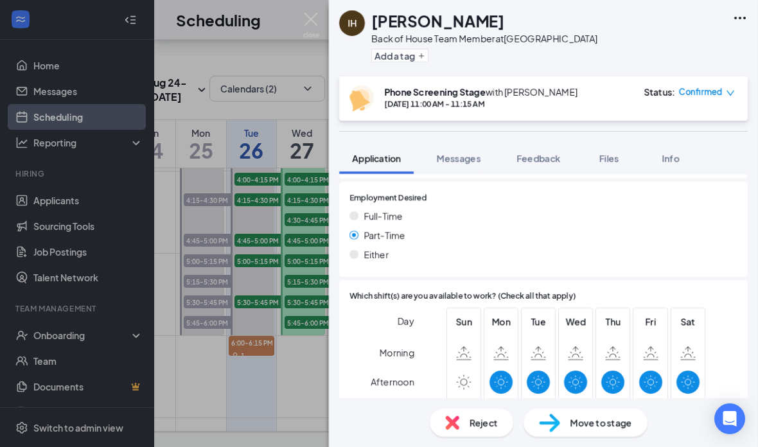
scroll to position [943, 0]
click at [317, 24] on img at bounding box center [311, 25] width 16 height 25
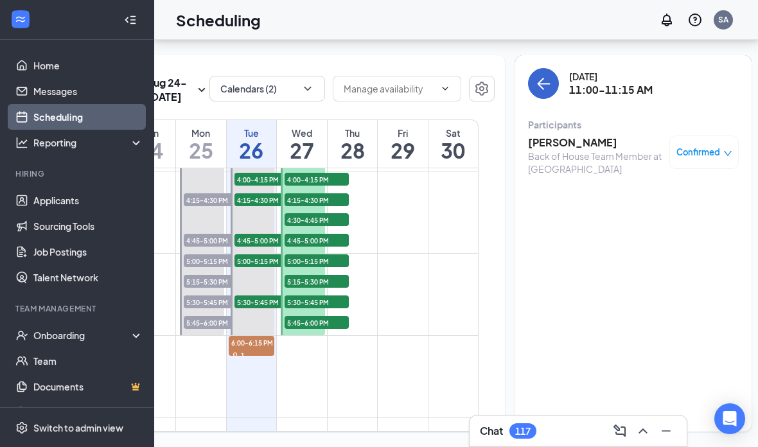
click at [528, 68] on button "back-button" at bounding box center [543, 83] width 31 height 31
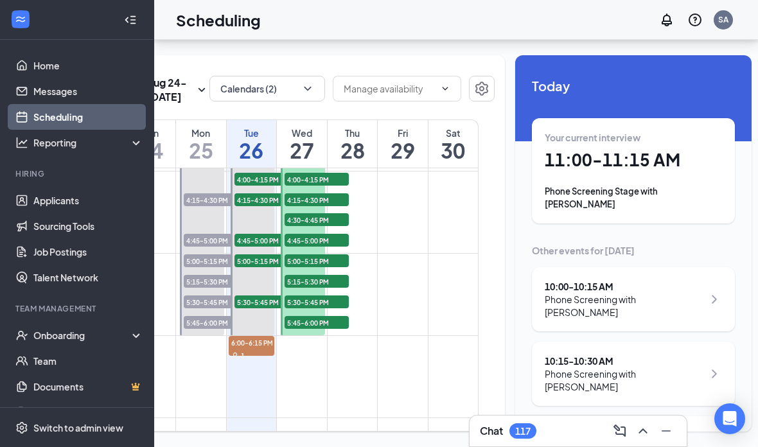
click at [577, 437] on div "Chat 117" at bounding box center [578, 431] width 196 height 21
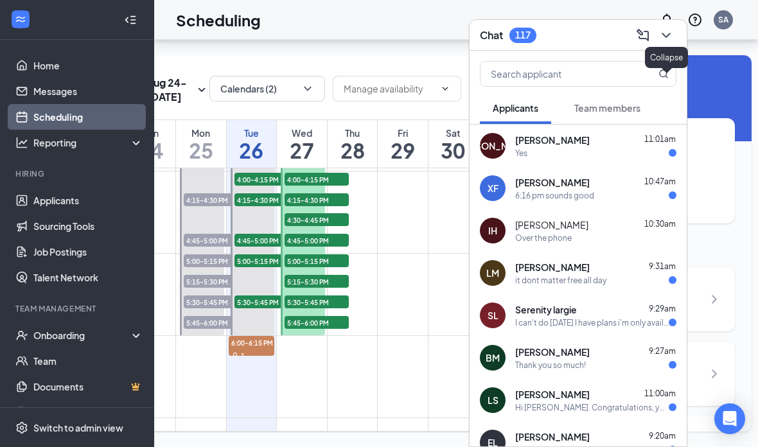
click at [667, 37] on icon "ChevronDown" at bounding box center [665, 35] width 15 height 15
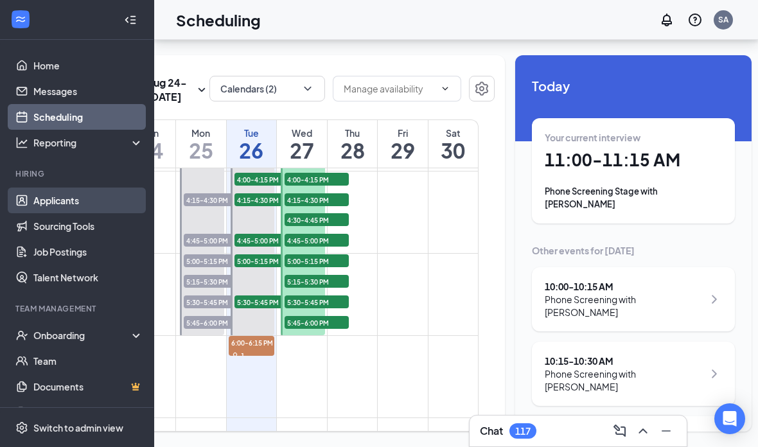
click at [107, 188] on link "Applicants" at bounding box center [88, 201] width 110 height 26
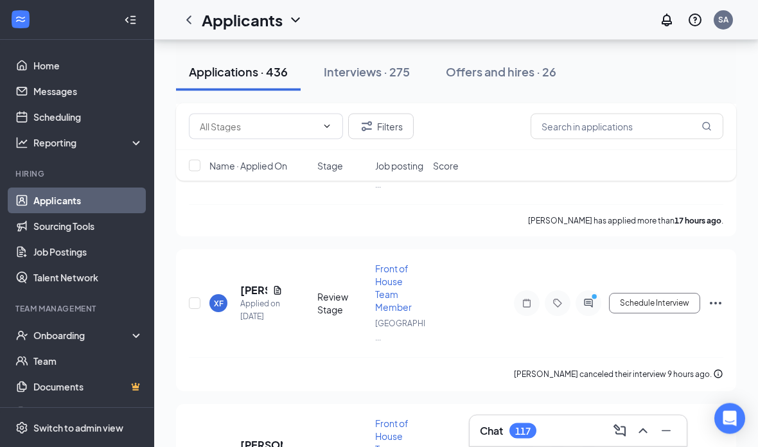
scroll to position [1225, 0]
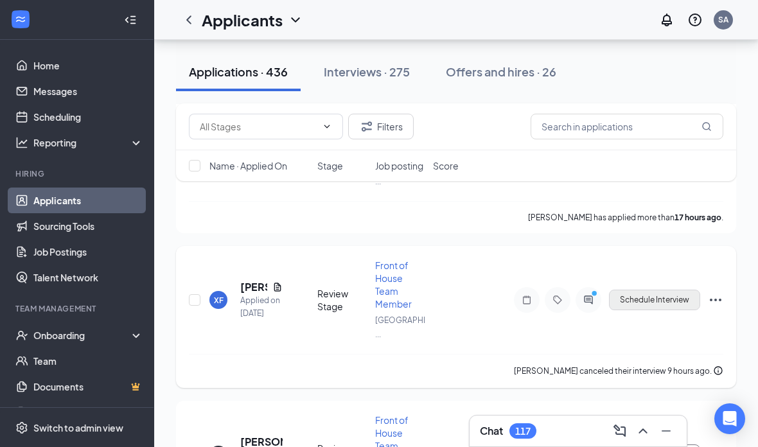
click at [673, 290] on button "Schedule Interview" at bounding box center [654, 300] width 91 height 21
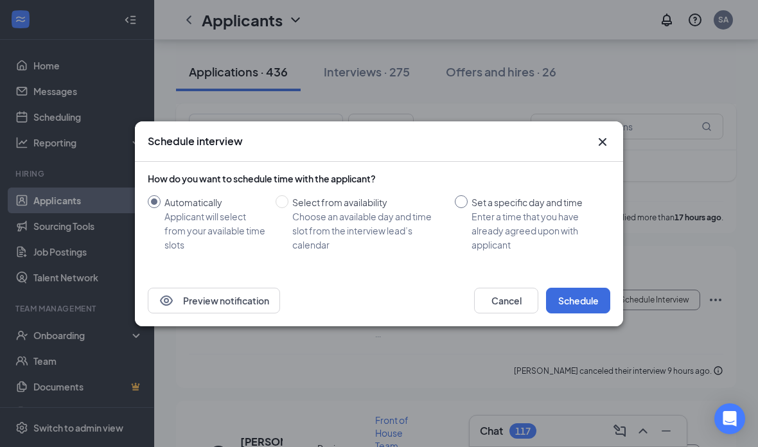
click at [462, 208] on input "Set a specific day and time Enter a time that you have already agreed upon with…" at bounding box center [461, 201] width 13 height 13
radio input "true"
radio input "false"
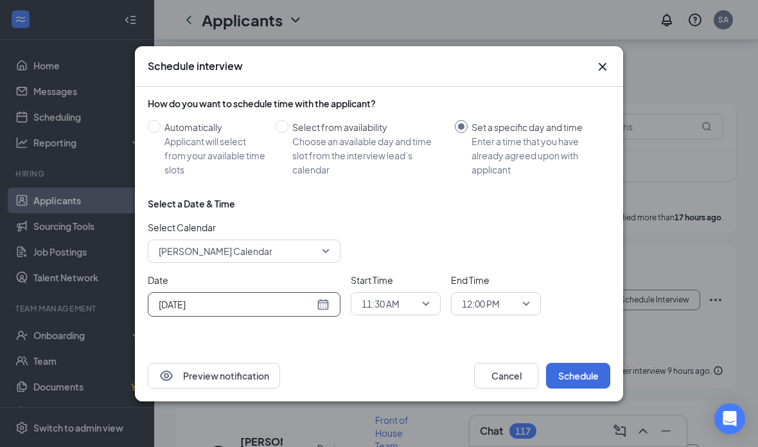
click at [298, 311] on input "[DATE]" at bounding box center [236, 304] width 155 height 14
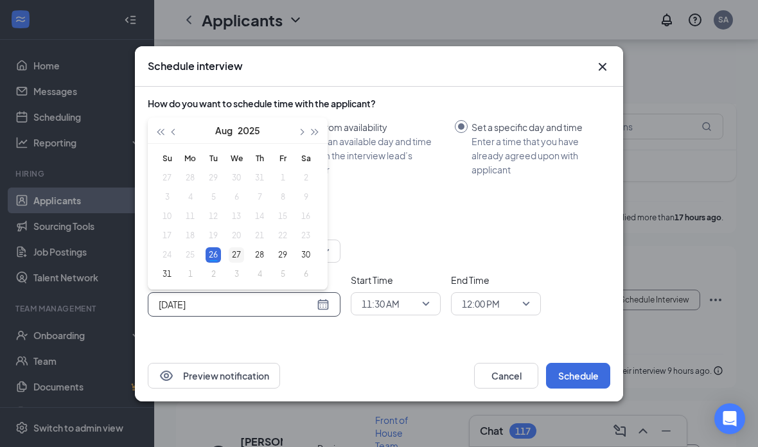
type input "[DATE]"
click at [240, 263] on div "27" at bounding box center [236, 254] width 15 height 15
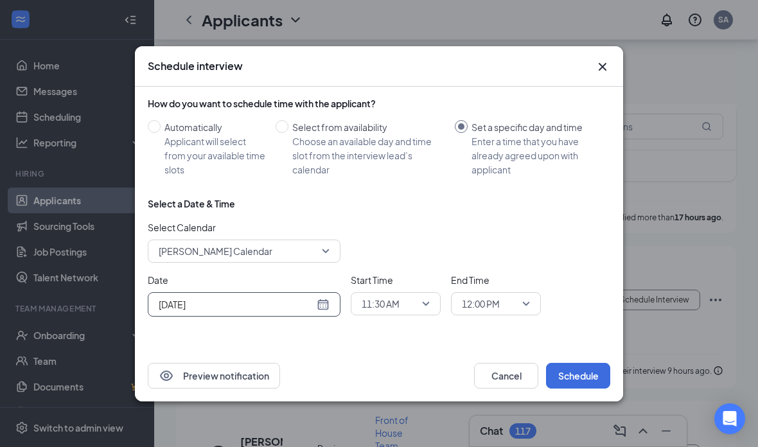
click at [425, 313] on span "11:30 AM" at bounding box center [396, 303] width 68 height 19
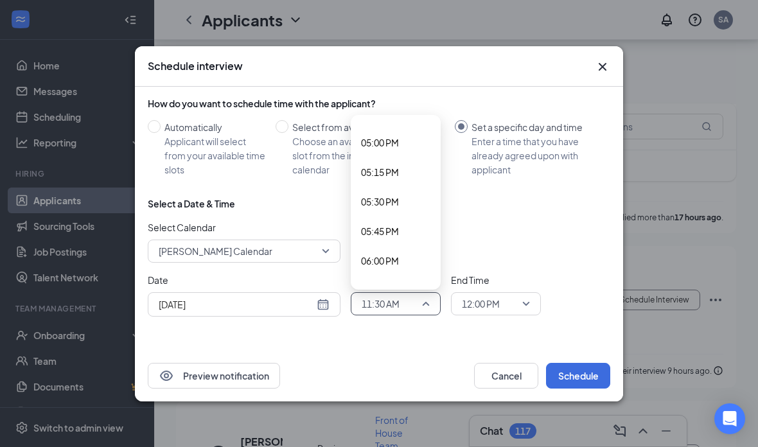
scroll to position [2032, 0]
click at [401, 238] on span "06:00 PM" at bounding box center [395, 230] width 69 height 14
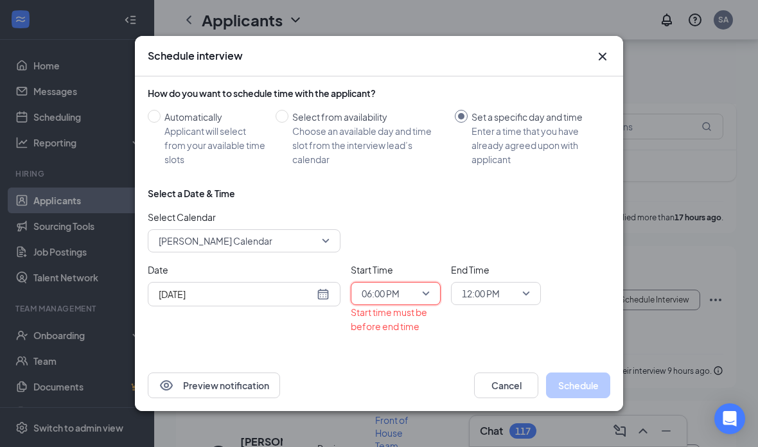
click at [421, 303] on span "06:00 PM" at bounding box center [396, 293] width 68 height 19
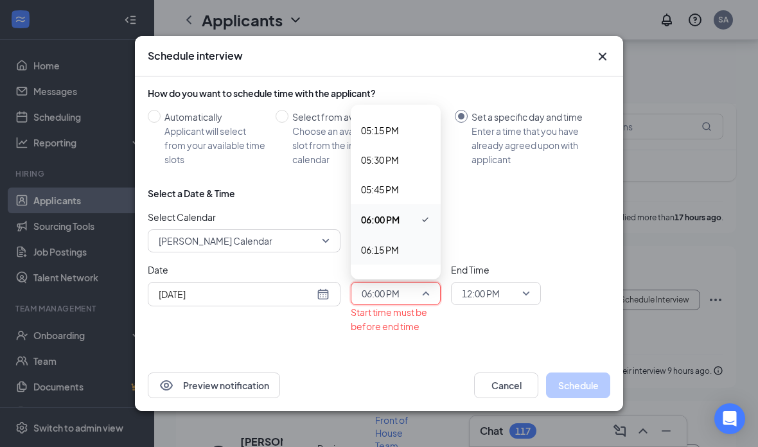
click at [398, 257] on span "06:15 PM" at bounding box center [380, 250] width 38 height 14
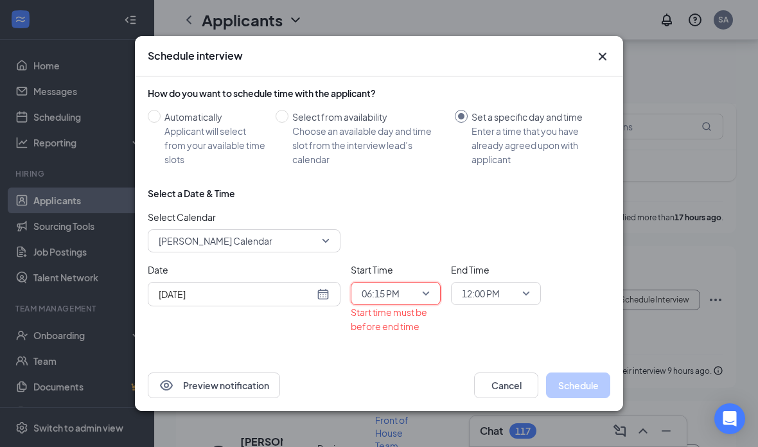
click at [494, 303] on span "12:00 PM" at bounding box center [481, 293] width 38 height 19
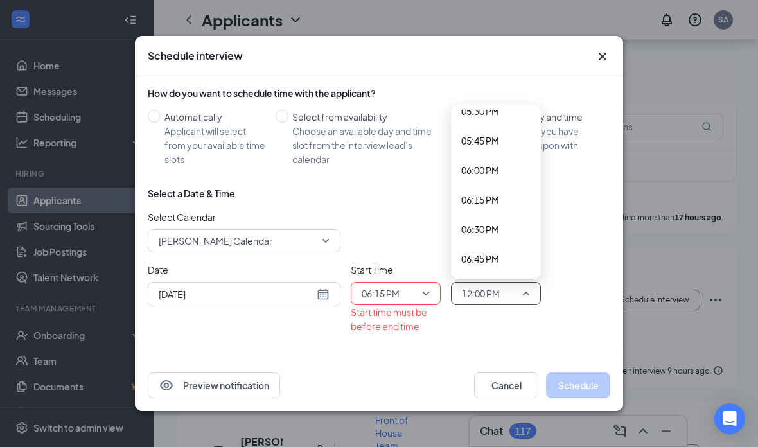
scroll to position [2096, 0]
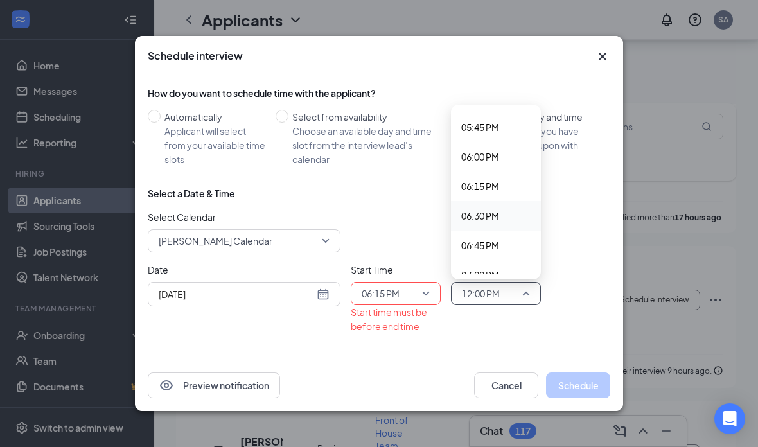
click at [493, 223] on span "06:30 PM" at bounding box center [480, 216] width 38 height 14
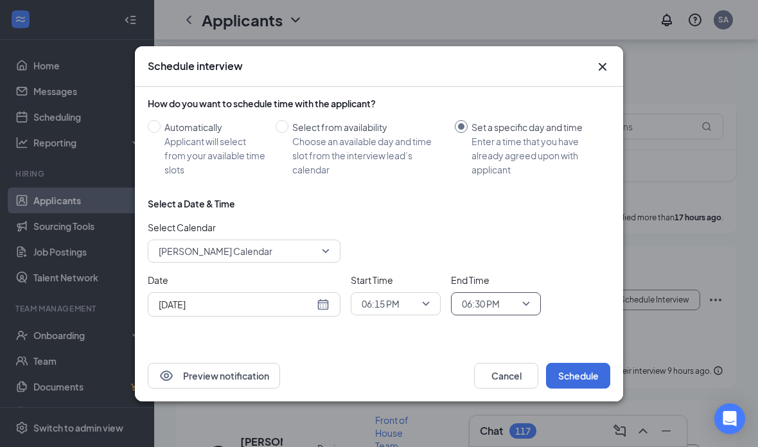
click at [414, 313] on span "06:15 PM" at bounding box center [390, 303] width 57 height 19
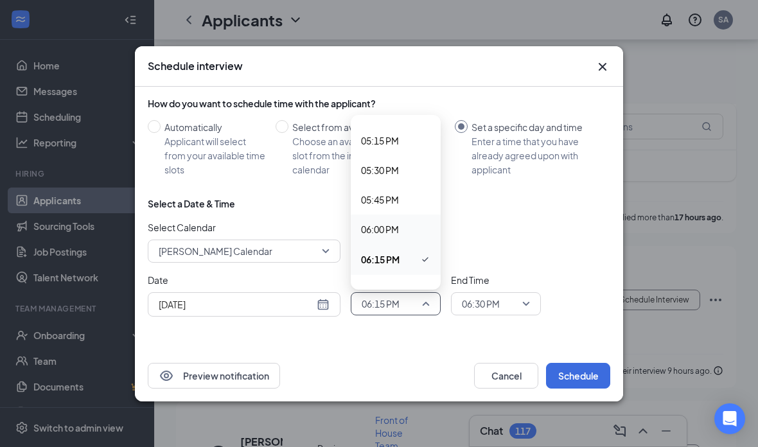
click at [410, 236] on span "06:00 PM" at bounding box center [395, 229] width 69 height 14
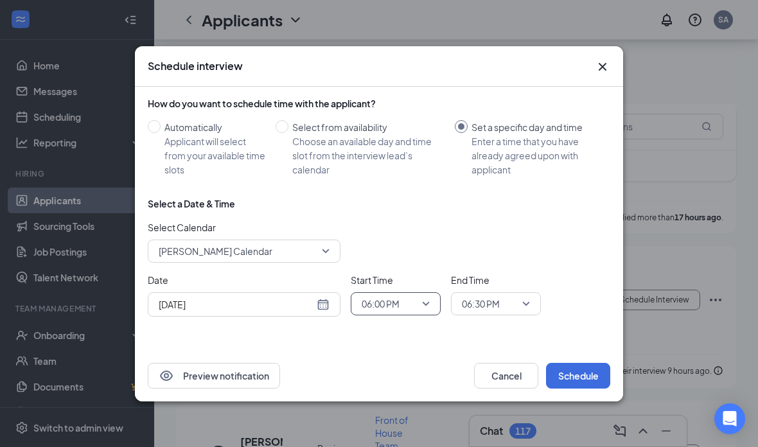
click at [514, 313] on span "06:30 PM" at bounding box center [490, 303] width 57 height 19
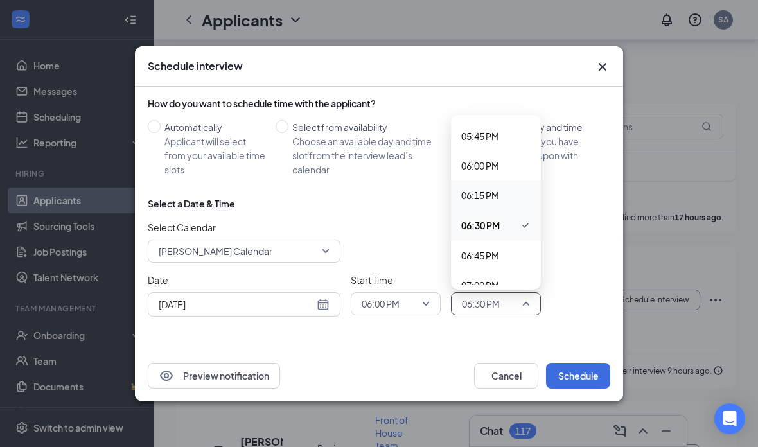
click at [494, 202] on span "06:15 PM" at bounding box center [480, 195] width 38 height 14
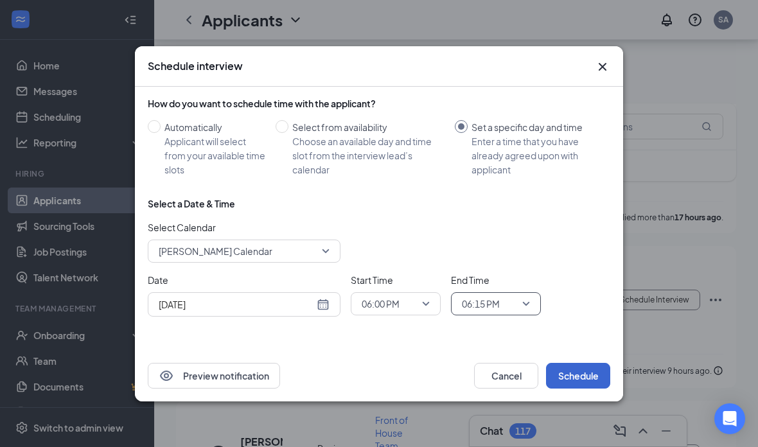
click at [572, 388] on button "Schedule" at bounding box center [578, 376] width 64 height 26
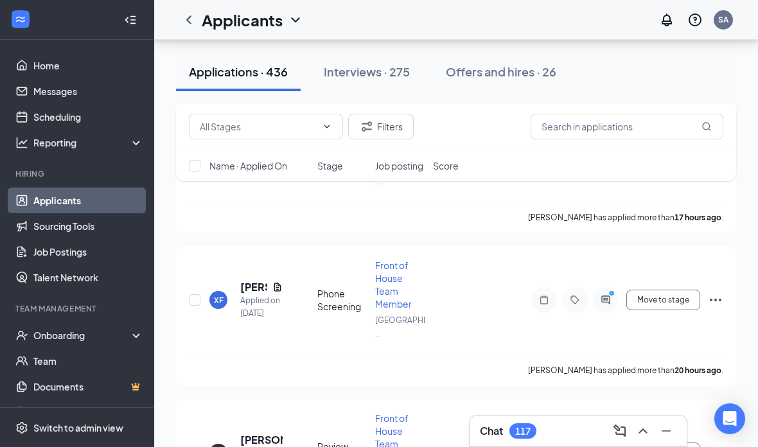
click at [582, 441] on div "Chat 117" at bounding box center [578, 431] width 196 height 21
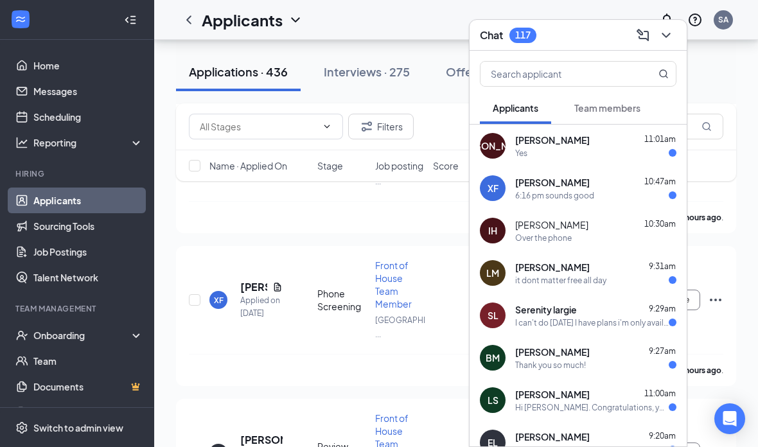
click at [625, 201] on div "6:16 pm sounds good" at bounding box center [595, 195] width 161 height 11
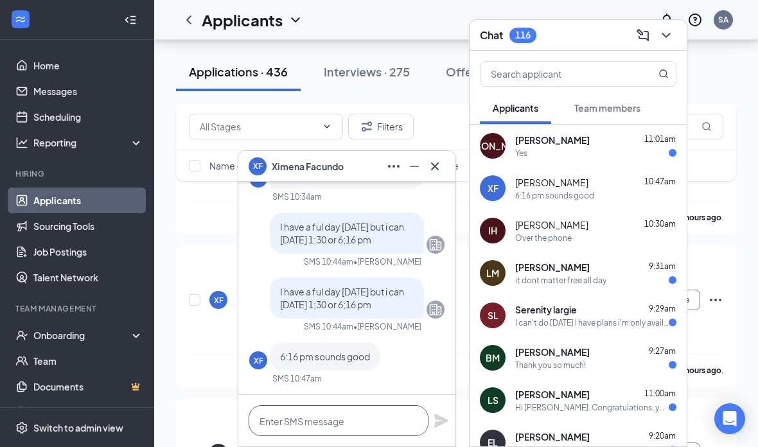
click at [369, 436] on textarea at bounding box center [339, 420] width 180 height 31
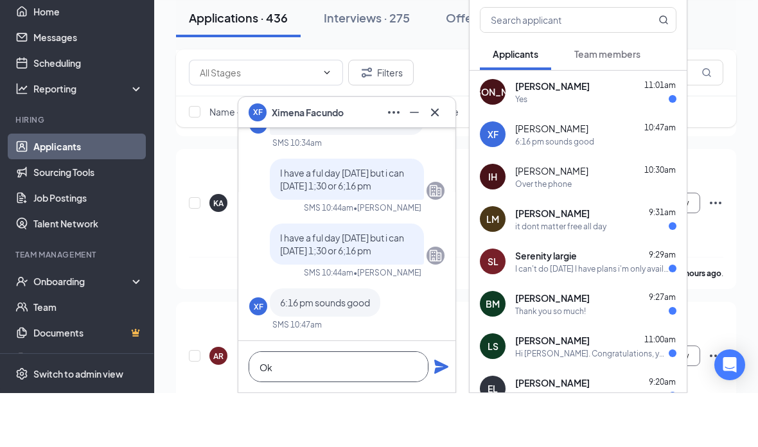
type textarea "Ok"
click at [441, 425] on icon "Plane" at bounding box center [440, 420] width 15 height 15
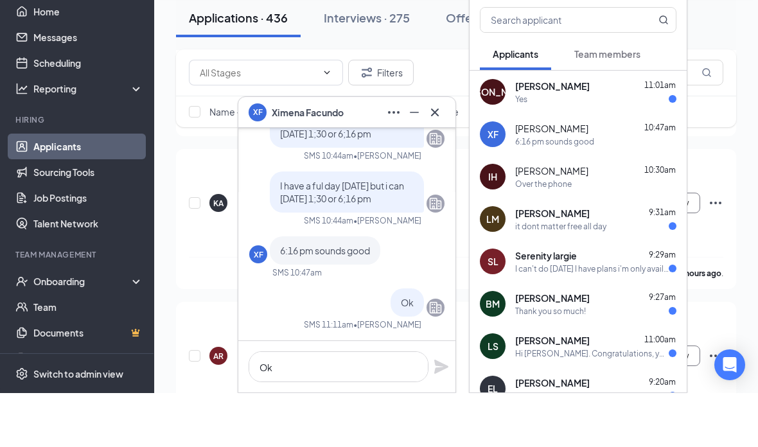
scroll to position [1475, 0]
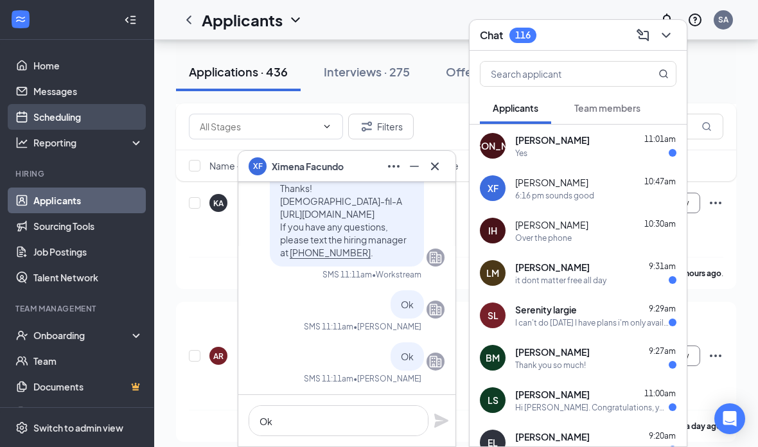
click at [43, 116] on link "Scheduling" at bounding box center [88, 117] width 110 height 26
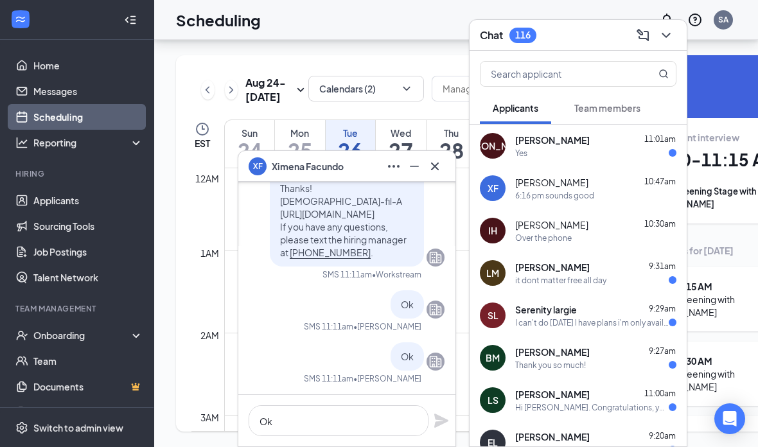
scroll to position [631, 0]
click at [667, 40] on icon "ChevronDown" at bounding box center [665, 35] width 15 height 15
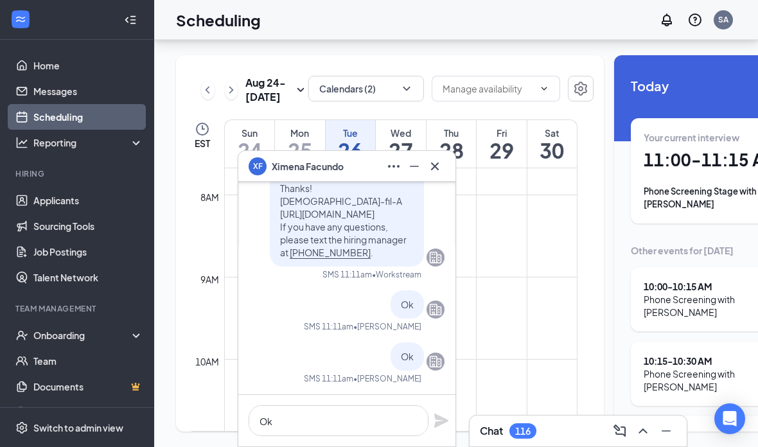
click at [433, 167] on icon "Cross" at bounding box center [434, 166] width 15 height 15
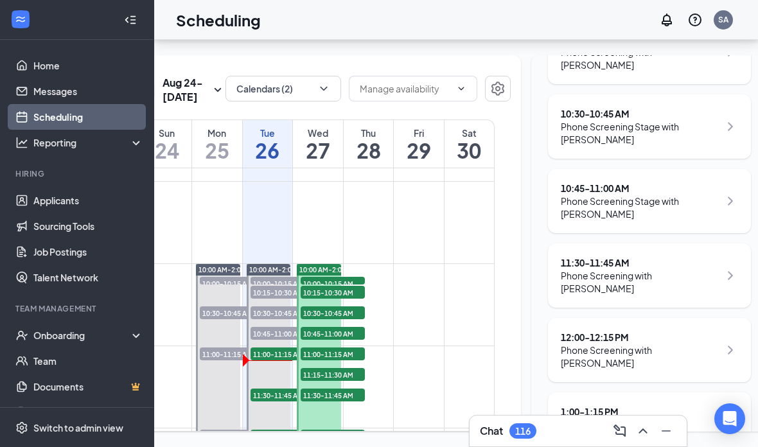
scroll to position [331, 0]
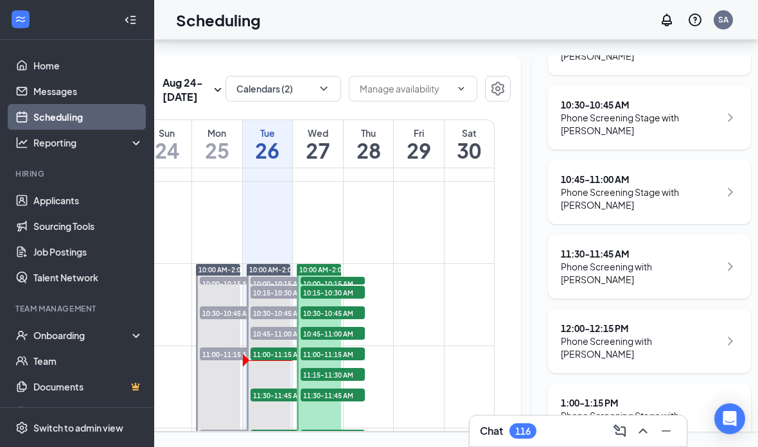
click at [712, 247] on div "11:30 - 11:45 AM Phone Screening with [PERSON_NAME]" at bounding box center [649, 266] width 177 height 39
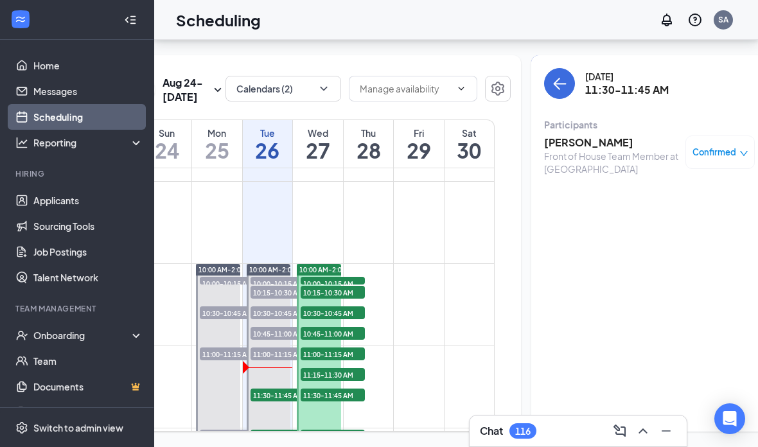
click at [536, 426] on div "Chat 116" at bounding box center [508, 430] width 57 height 15
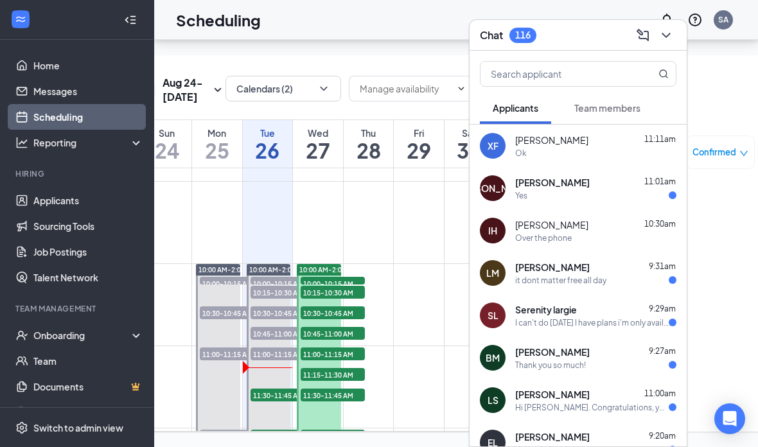
click at [671, 45] on button at bounding box center [666, 35] width 21 height 21
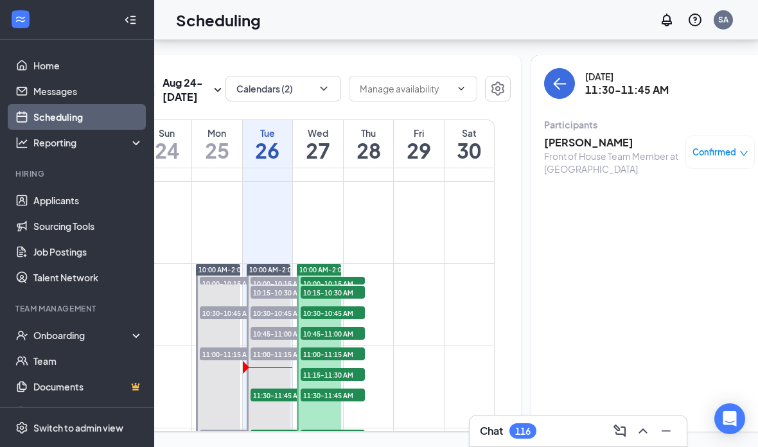
click at [597, 135] on h3 "[PERSON_NAME]" at bounding box center [611, 142] width 135 height 14
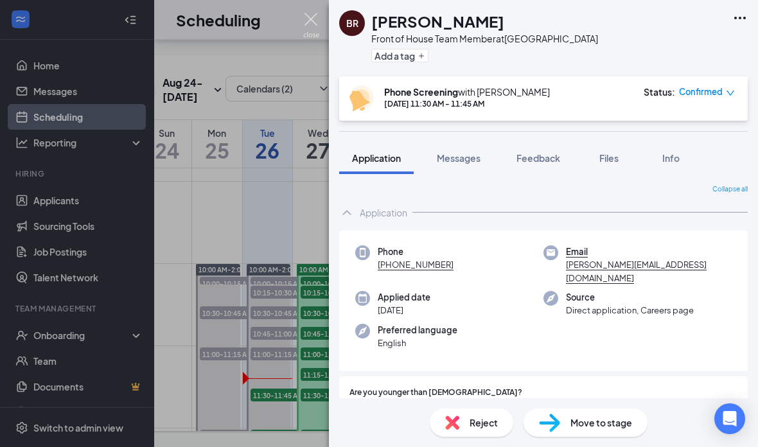
click at [317, 16] on img at bounding box center [311, 25] width 16 height 25
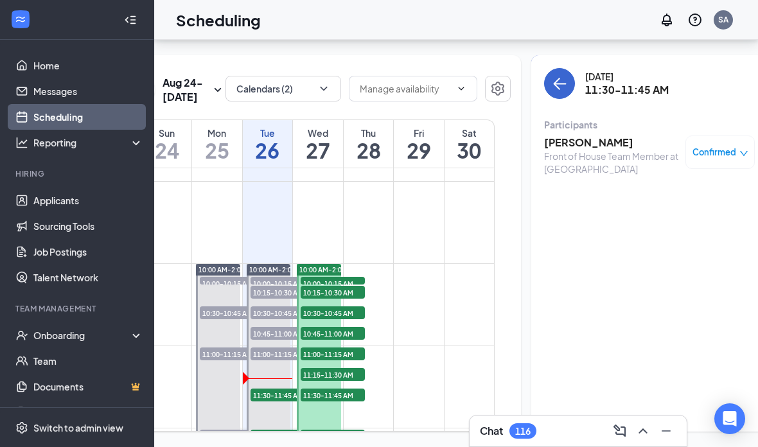
click at [549, 68] on button "back-button" at bounding box center [559, 83] width 31 height 31
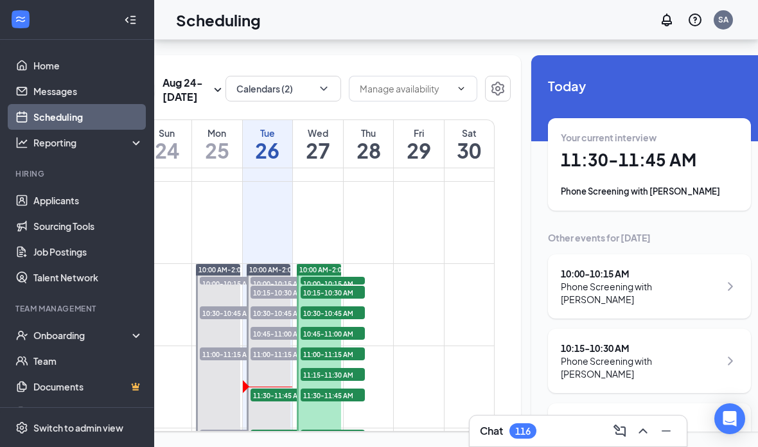
click at [701, 149] on h1 "11:30 - 11:45 AM" at bounding box center [649, 160] width 177 height 22
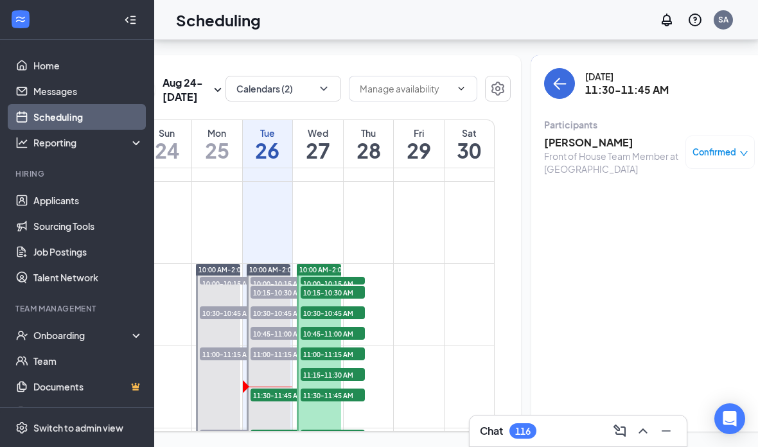
click at [618, 135] on h3 "[PERSON_NAME]" at bounding box center [611, 142] width 135 height 14
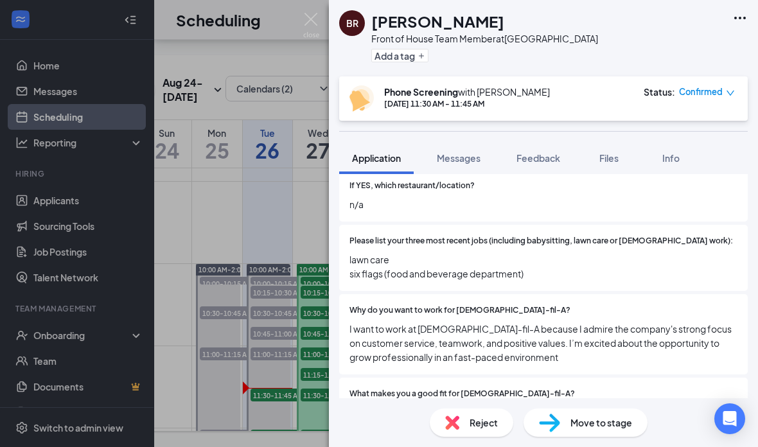
scroll to position [460, 0]
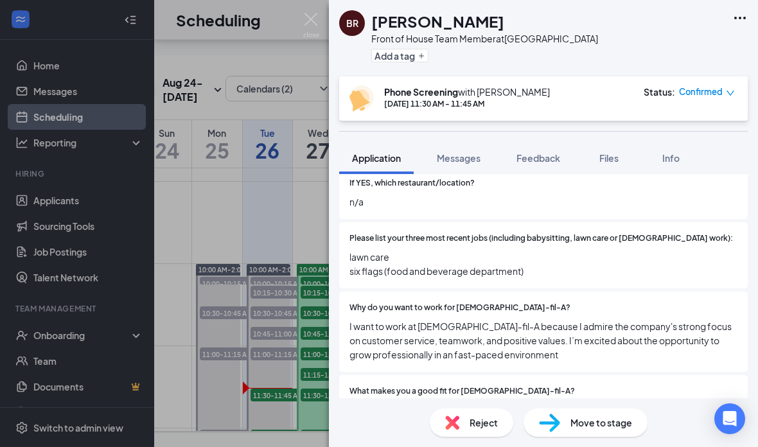
click at [351, 250] on span "lawn care six flags (food and beverage department)" at bounding box center [543, 264] width 388 height 28
click at [352, 250] on span "lawn care six flags (food and beverage department)" at bounding box center [543, 264] width 388 height 28
click at [353, 250] on span "lawn care six flags (food and beverage department)" at bounding box center [543, 264] width 388 height 28
click at [352, 250] on span "lawn care six flags (food and beverage department)" at bounding box center [543, 264] width 388 height 28
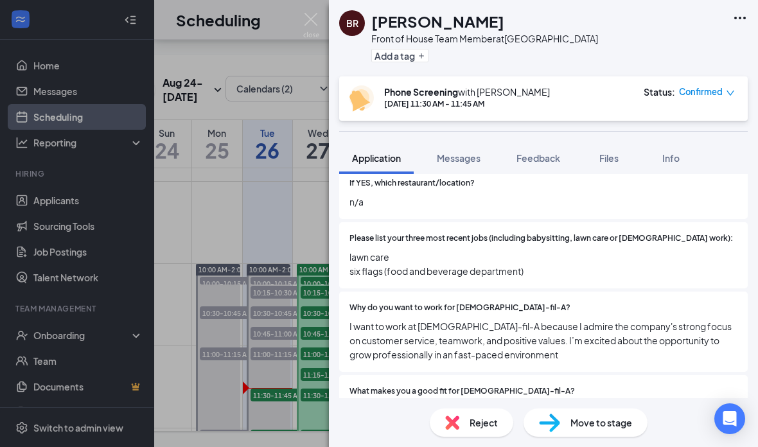
click at [353, 250] on span "lawn care six flags (food and beverage department)" at bounding box center [543, 264] width 388 height 28
click at [354, 250] on span "lawn care six flags (food and beverage department)" at bounding box center [543, 264] width 388 height 28
click at [353, 250] on span "lawn care six flags (food and beverage department)" at bounding box center [543, 264] width 388 height 28
click at [355, 250] on span "lawn care six flags (food and beverage department)" at bounding box center [543, 264] width 388 height 28
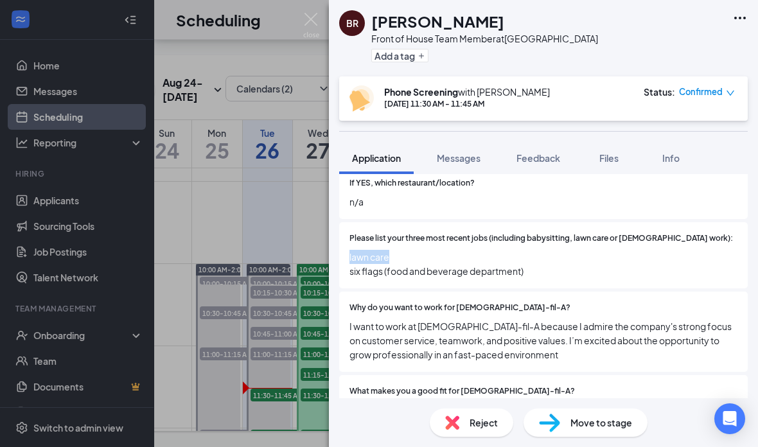
click at [381, 250] on span "lawn care six flags (food and beverage department)" at bounding box center [543, 264] width 388 height 28
copy span "lawn care six flags (food and beverage department)"
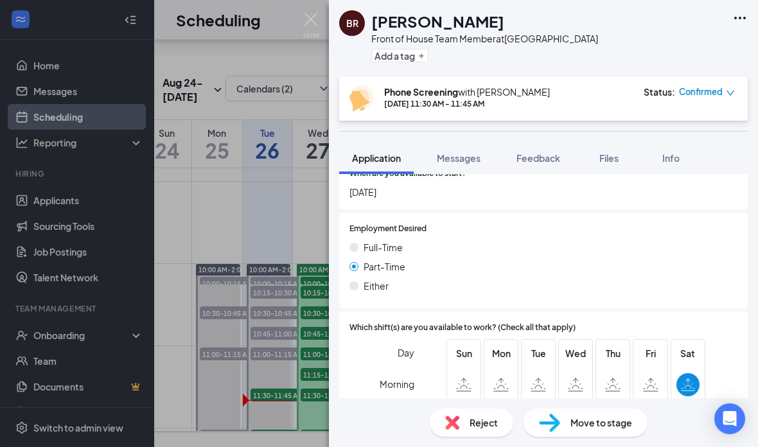
scroll to position [986, 0]
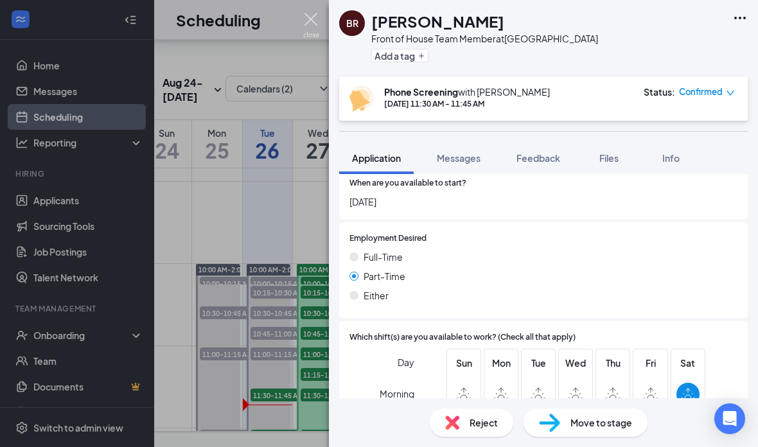
click at [316, 18] on img at bounding box center [311, 25] width 16 height 25
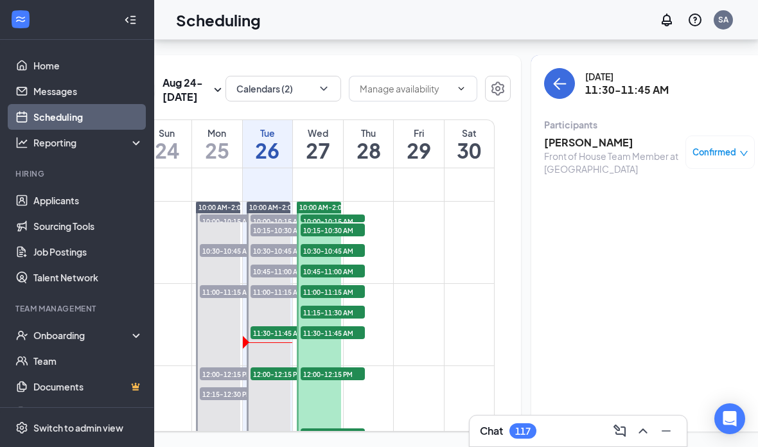
scroll to position [792, 0]
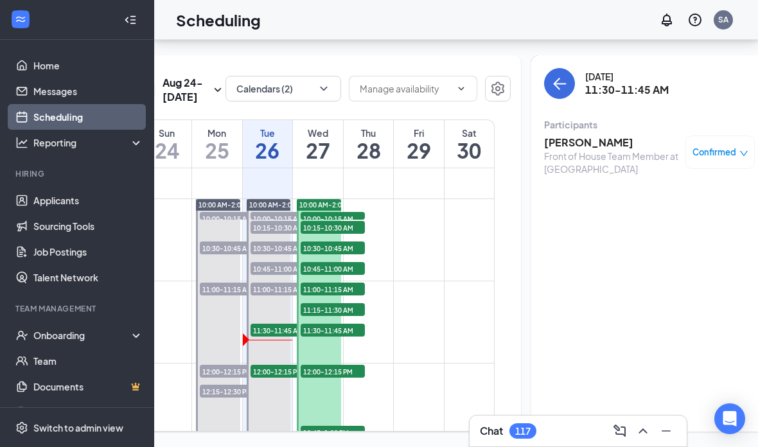
click at [511, 440] on div "Chat 117" at bounding box center [578, 431] width 196 height 21
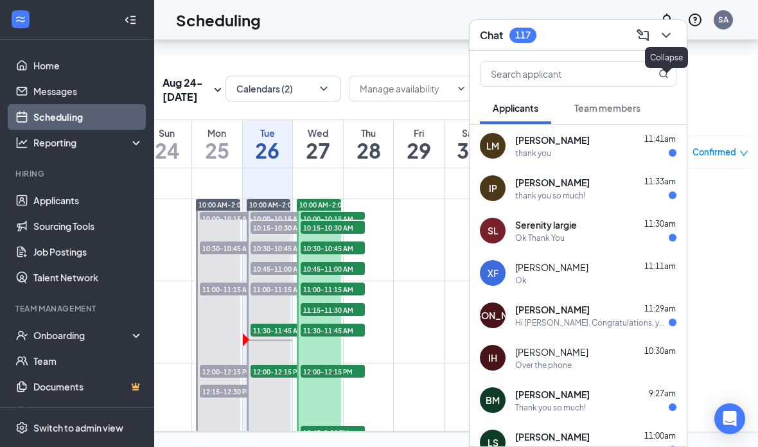
click at [665, 39] on icon "ChevronDown" at bounding box center [665, 35] width 15 height 15
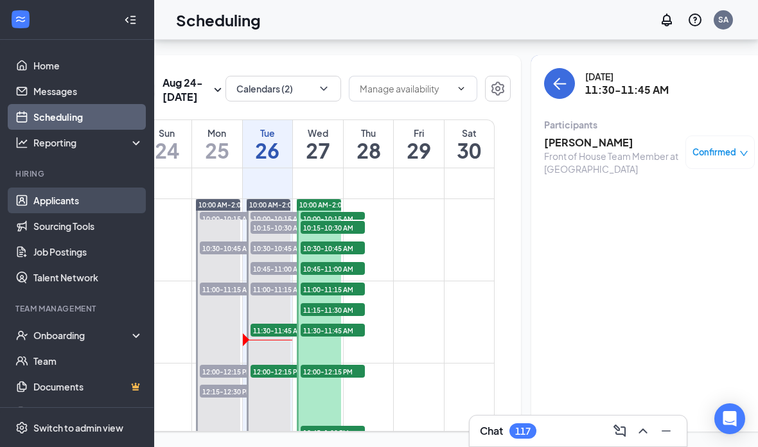
click at [71, 188] on link "Applicants" at bounding box center [88, 201] width 110 height 26
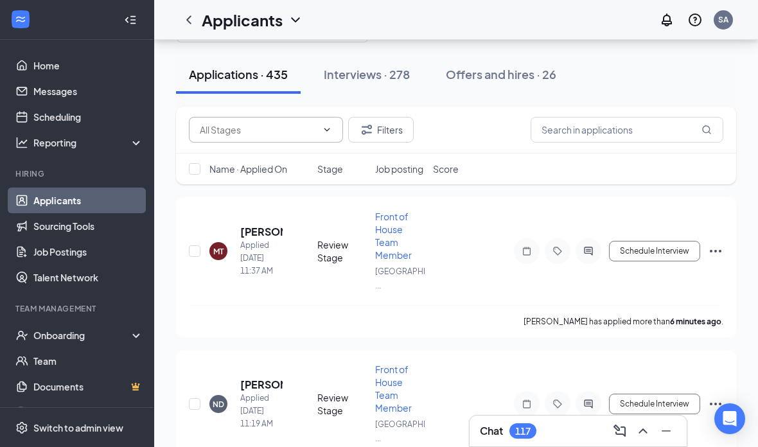
click at [227, 136] on input "text" at bounding box center [258, 130] width 117 height 14
click at [243, 132] on input "text" at bounding box center [258, 130] width 117 height 14
click at [246, 132] on input "text" at bounding box center [258, 130] width 117 height 14
click at [609, 127] on input "text" at bounding box center [626, 130] width 193 height 26
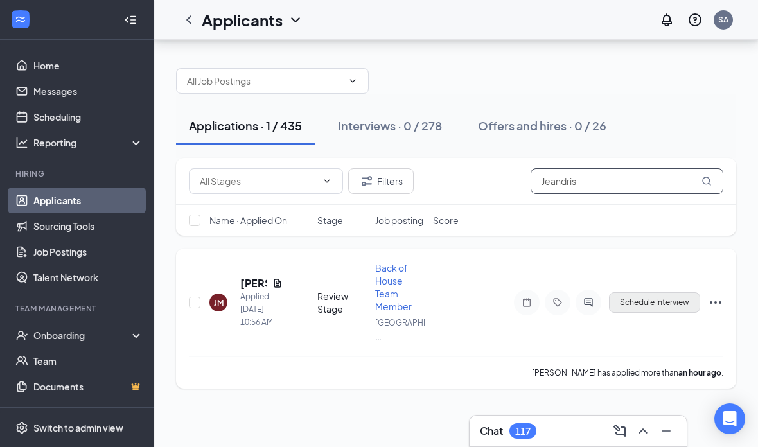
type input "Jeandris"
click at [654, 292] on button "Schedule Interview" at bounding box center [654, 302] width 91 height 21
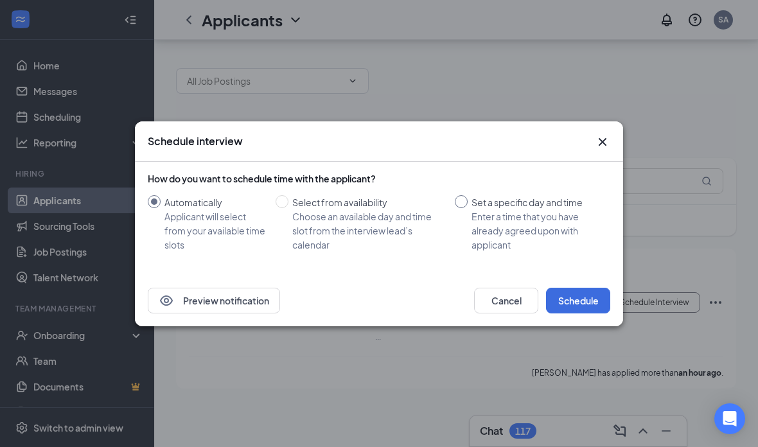
click at [482, 214] on div "Enter a time that you have already agreed upon with applicant" at bounding box center [535, 230] width 128 height 42
click at [467, 208] on input "Set a specific day and time Enter a time that you have already agreed upon with…" at bounding box center [461, 201] width 13 height 13
radio input "true"
radio input "false"
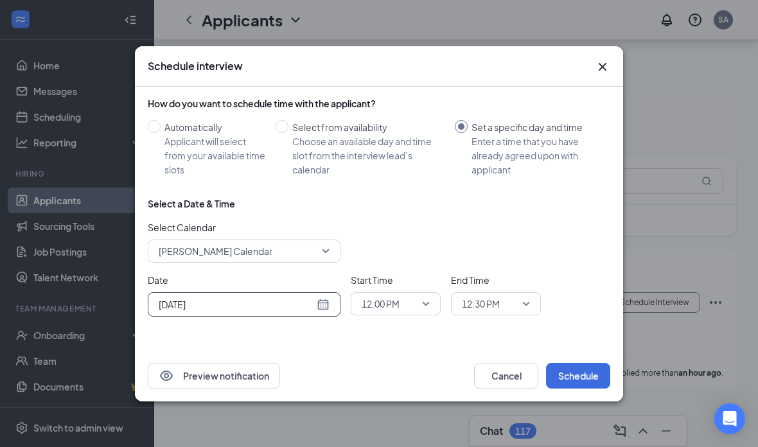
click at [295, 308] on input "[DATE]" at bounding box center [236, 304] width 155 height 14
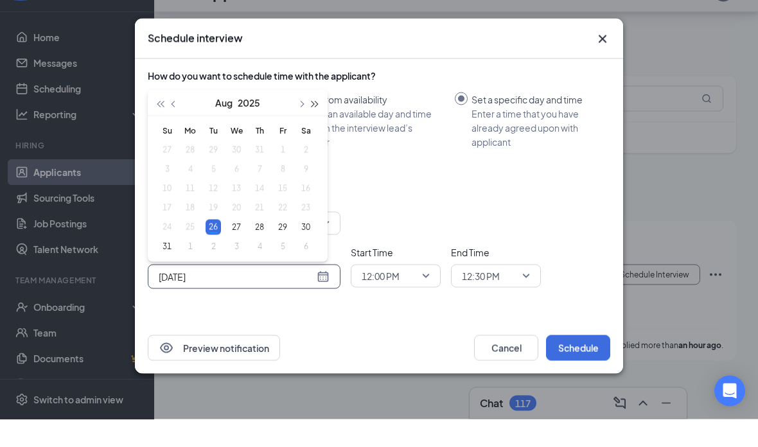
click at [312, 128] on span "button" at bounding box center [315, 131] width 6 height 6
click at [314, 128] on span "button" at bounding box center [315, 131] width 6 height 6
click at [301, 128] on span "button" at bounding box center [300, 131] width 6 height 6
click at [173, 128] on span "button" at bounding box center [174, 131] width 6 height 6
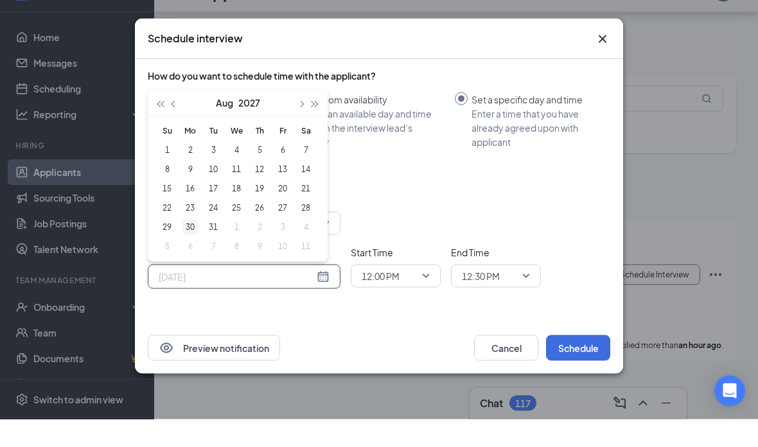
type input "[DATE]"
click at [192, 247] on div "30" at bounding box center [189, 254] width 15 height 15
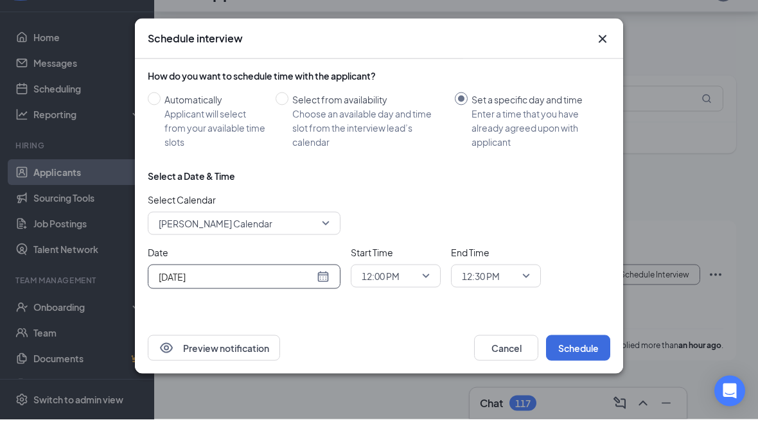
click at [399, 293] on input "search" at bounding box center [390, 304] width 65 height 22
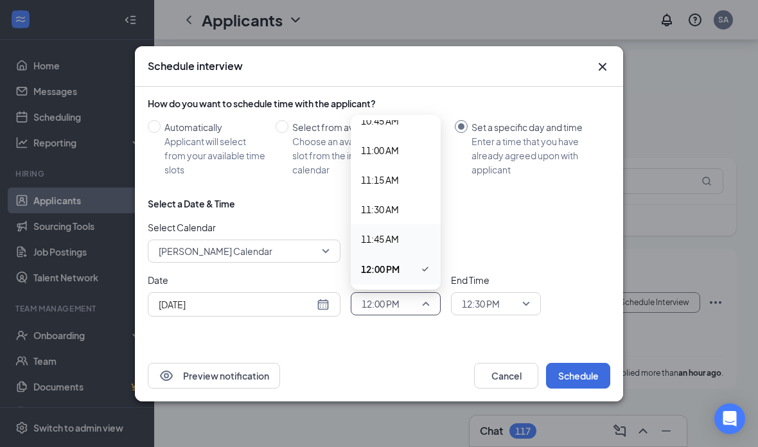
click at [602, 69] on icon "Cross" at bounding box center [602, 66] width 15 height 15
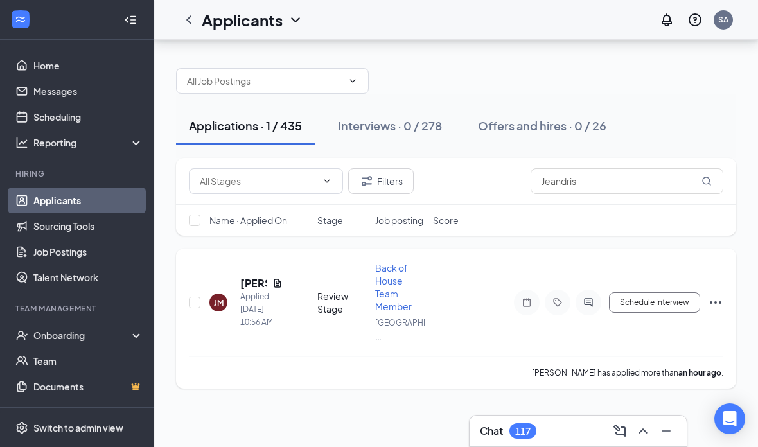
click at [274, 278] on icon "Document" at bounding box center [277, 283] width 10 height 10
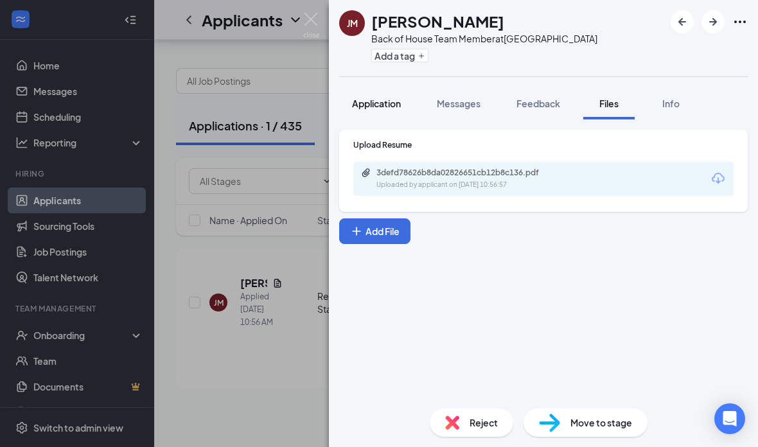
click at [387, 107] on span "Application" at bounding box center [376, 104] width 49 height 12
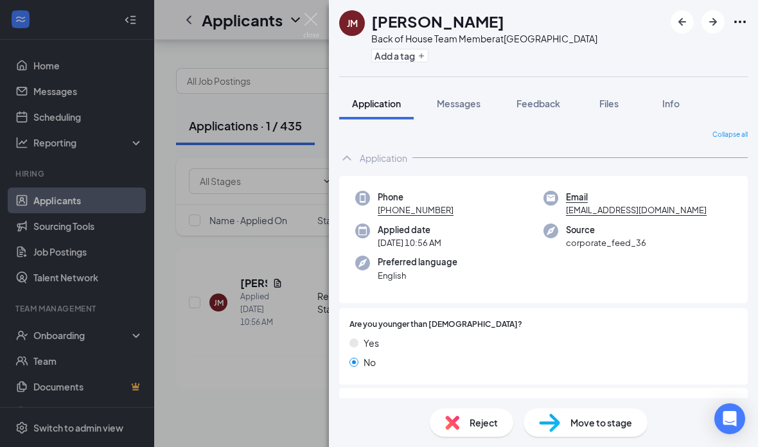
click at [242, 138] on div "[PERSON_NAME] Jeandris [PERSON_NAME] Back of House Team Member at [GEOGRAPHIC_D…" at bounding box center [379, 223] width 758 height 447
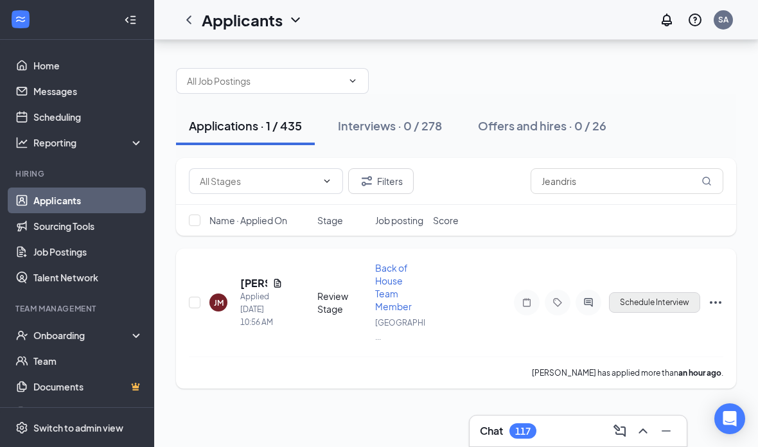
click at [649, 292] on button "Schedule Interview" at bounding box center [654, 302] width 91 height 21
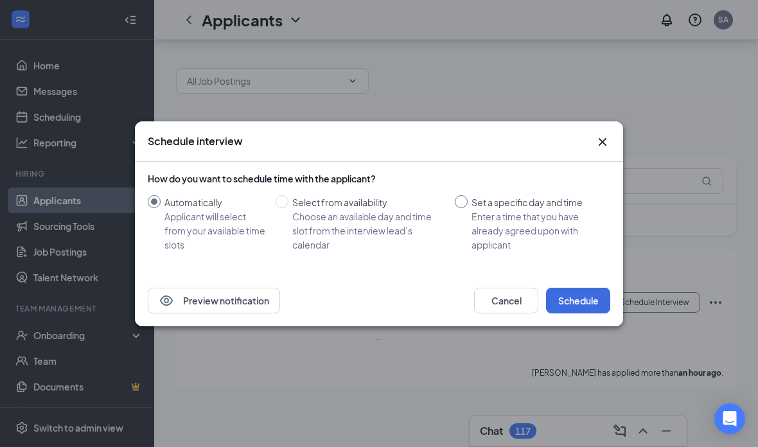
click at [467, 197] on span at bounding box center [461, 201] width 13 height 13
click at [467, 197] on input "Set a specific day and time Enter a time that you have already agreed upon with…" at bounding box center [461, 201] width 13 height 13
radio input "true"
radio input "false"
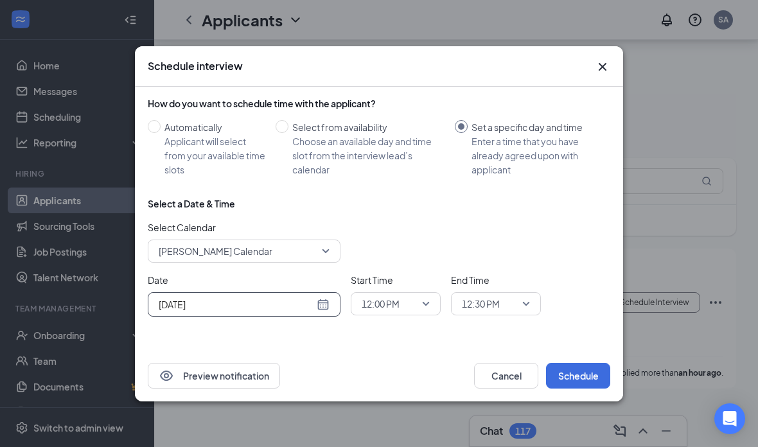
click at [281, 306] on input "[DATE]" at bounding box center [236, 304] width 155 height 14
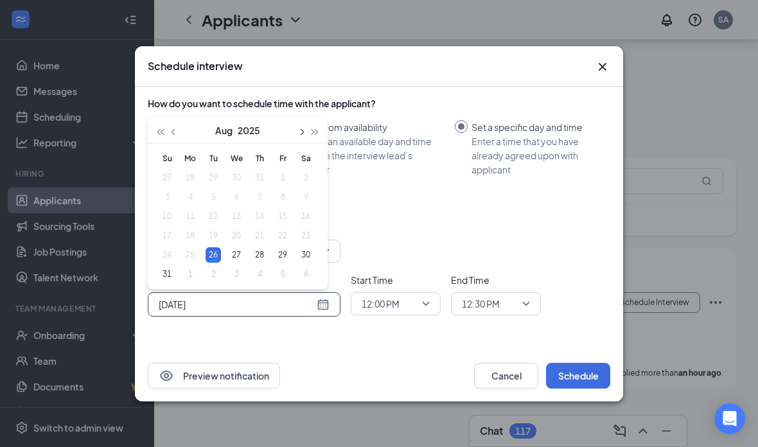
click at [300, 130] on span "button" at bounding box center [300, 131] width 6 height 6
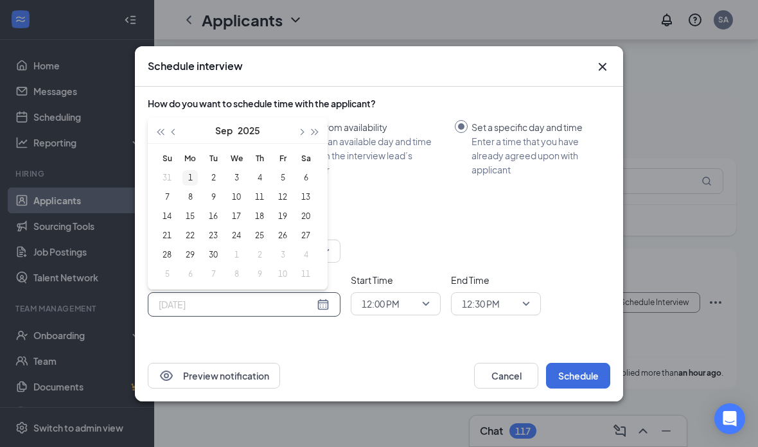
type input "[DATE]"
click at [191, 175] on div "1" at bounding box center [189, 177] width 15 height 15
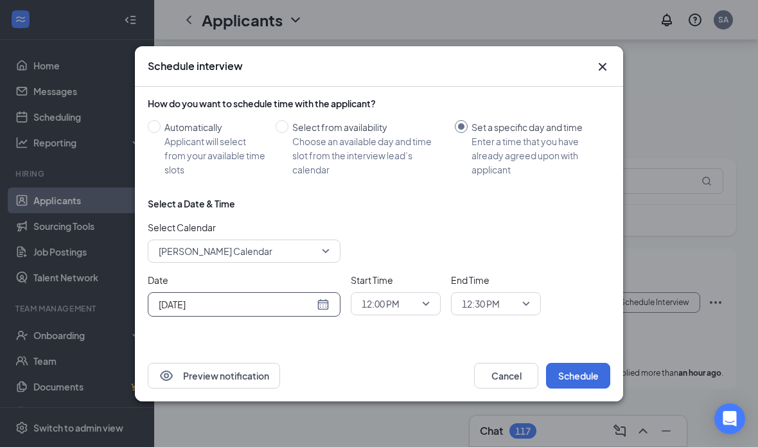
click at [375, 313] on input "search" at bounding box center [390, 304] width 65 height 22
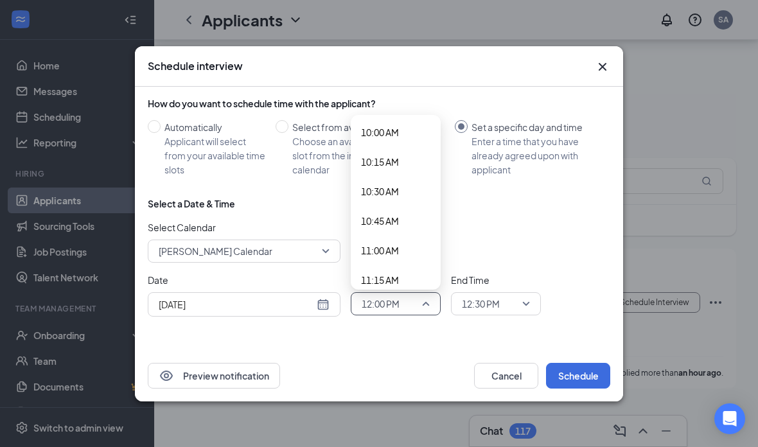
scroll to position [1181, 0]
click at [396, 141] on span "10:00 AM" at bounding box center [380, 135] width 38 height 14
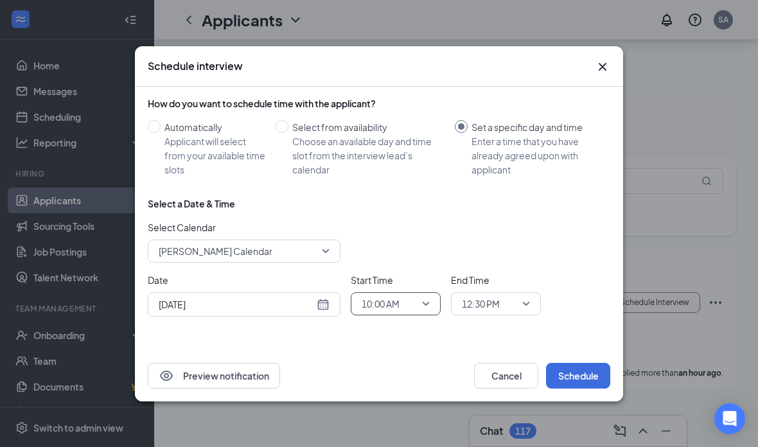
click at [490, 301] on span "12:30 PM" at bounding box center [481, 303] width 38 height 19
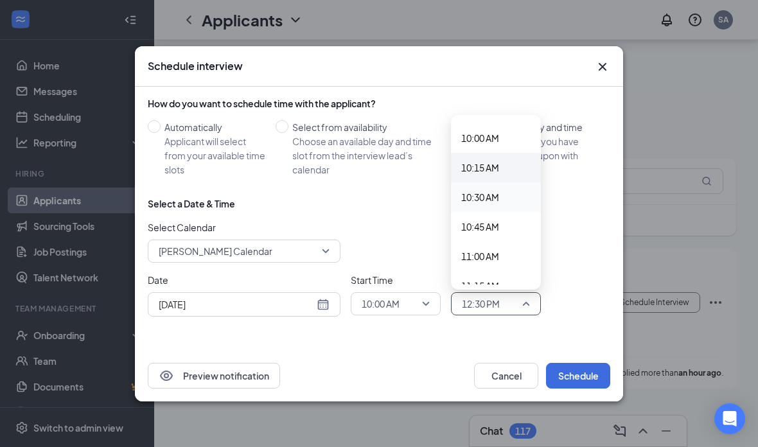
scroll to position [1178, 0]
click at [489, 175] on div "10:15 AM" at bounding box center [496, 168] width 90 height 30
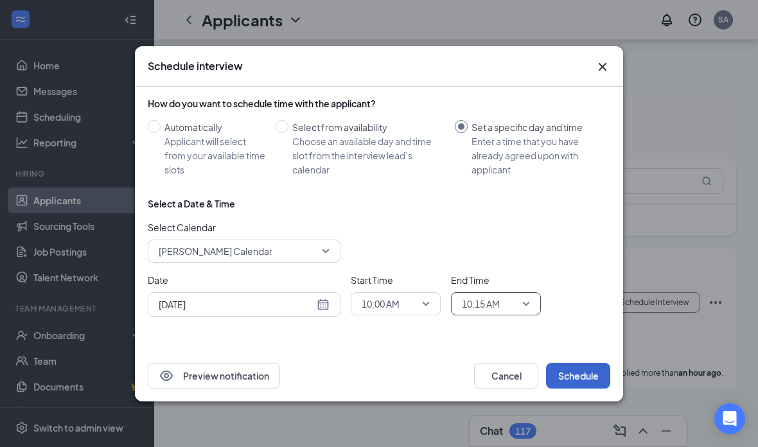
click at [583, 376] on button "Schedule" at bounding box center [578, 376] width 64 height 26
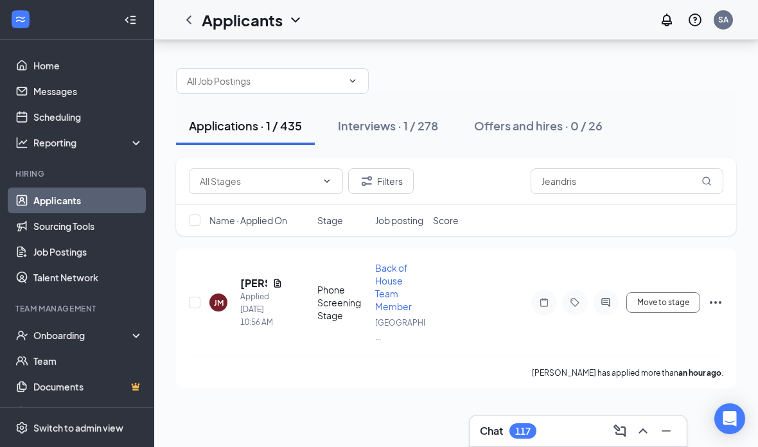
click at [562, 444] on div "Chat 117" at bounding box center [577, 430] width 217 height 31
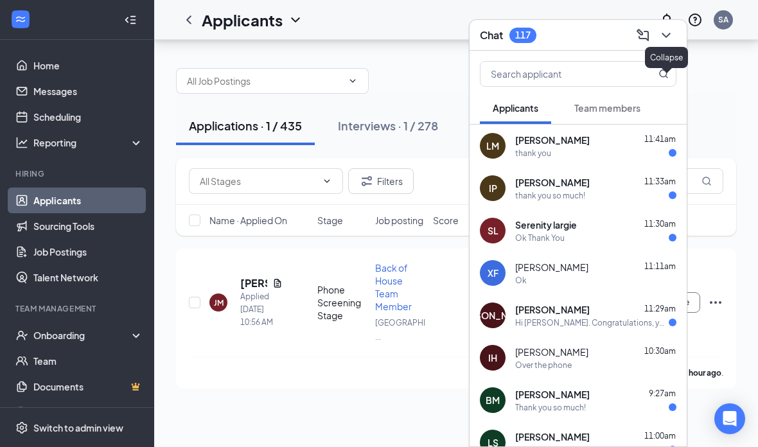
click at [671, 42] on icon "ChevronDown" at bounding box center [665, 35] width 15 height 15
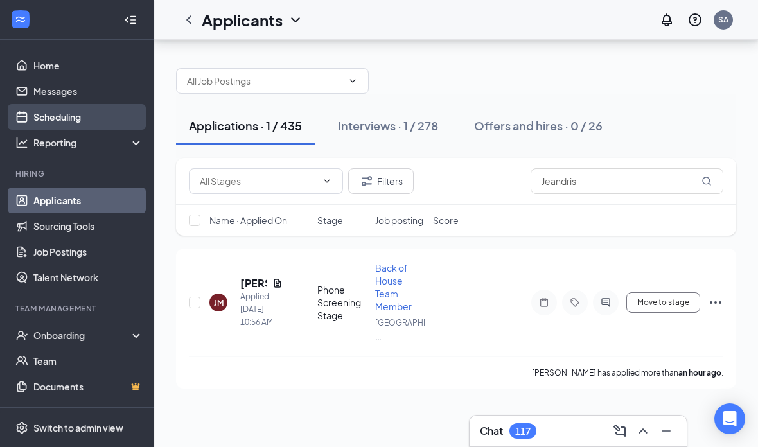
click at [103, 104] on link "Scheduling" at bounding box center [88, 117] width 110 height 26
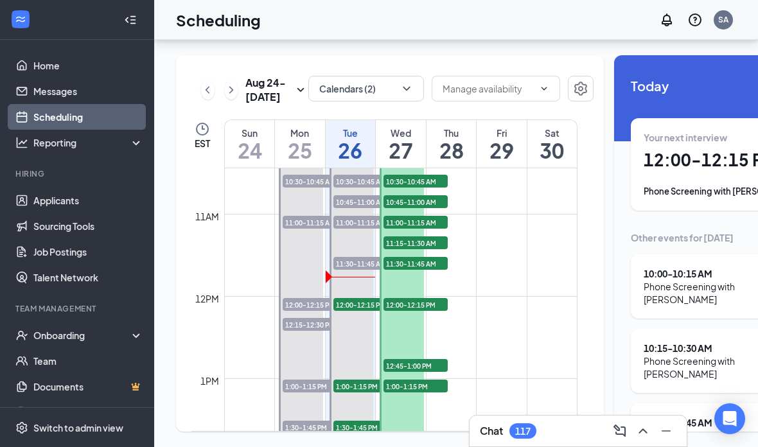
scroll to position [859, 0]
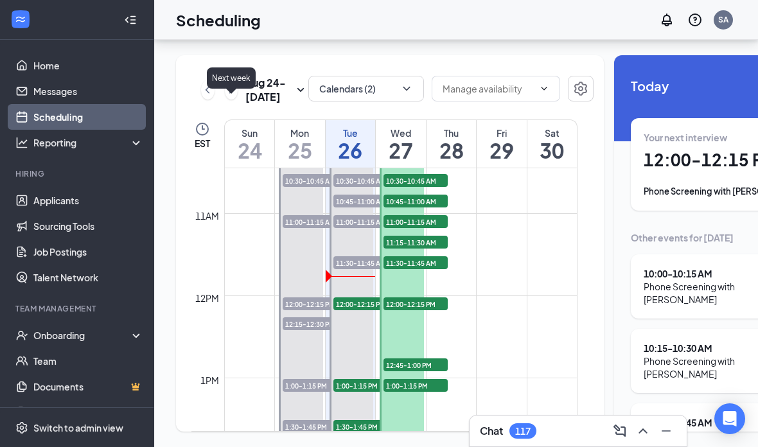
click at [232, 82] on icon "ChevronRight" at bounding box center [231, 89] width 13 height 15
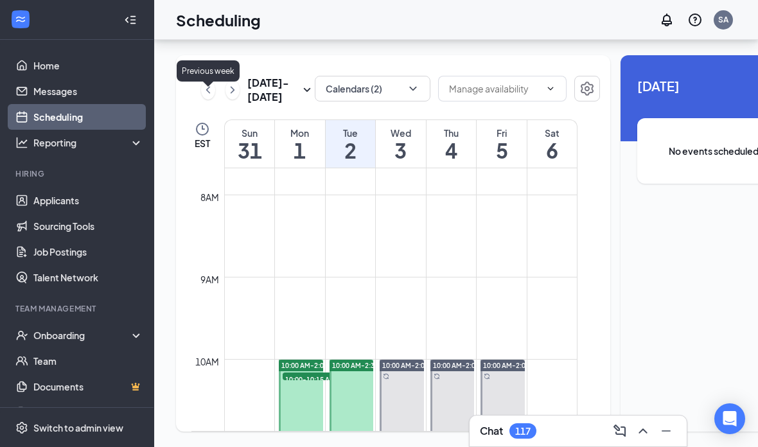
click at [208, 82] on icon "ChevronLeft" at bounding box center [208, 89] width 13 height 15
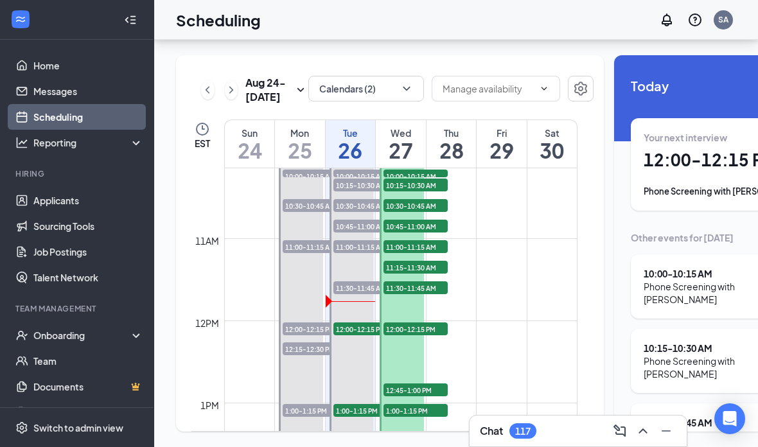
scroll to position [835, 0]
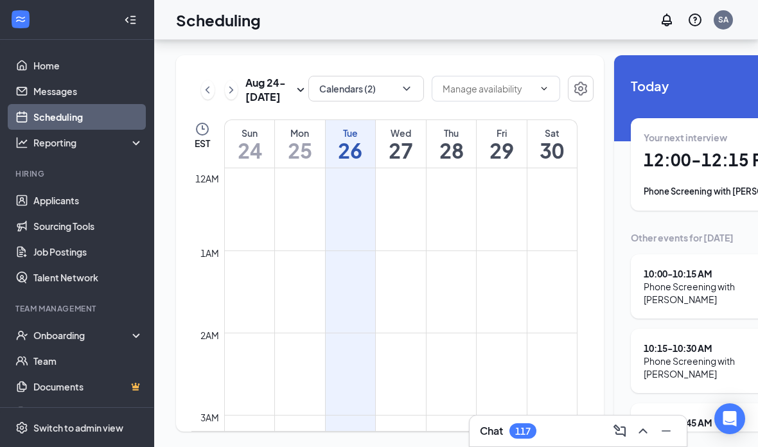
scroll to position [835, 0]
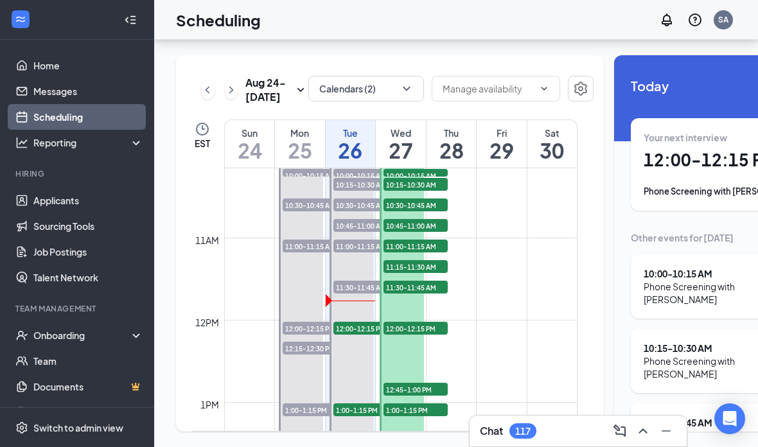
click at [350, 139] on h1 "26" at bounding box center [351, 150] width 50 height 22
click at [719, 149] on h1 "12:00 - 12:15 PM" at bounding box center [731, 160] width 177 height 22
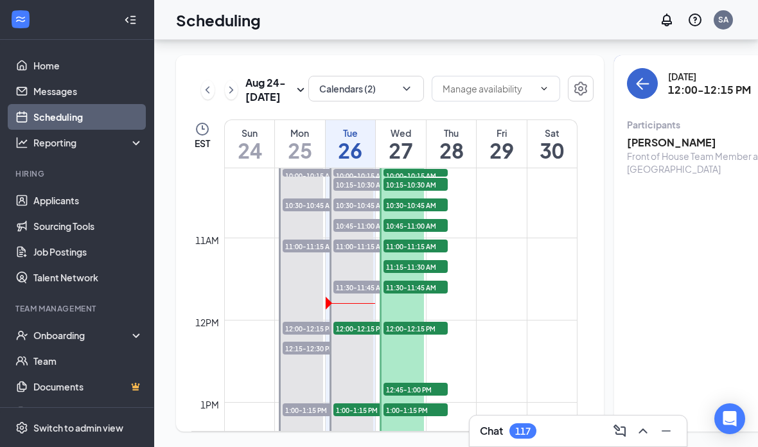
click at [627, 68] on button "back-button" at bounding box center [642, 83] width 31 height 31
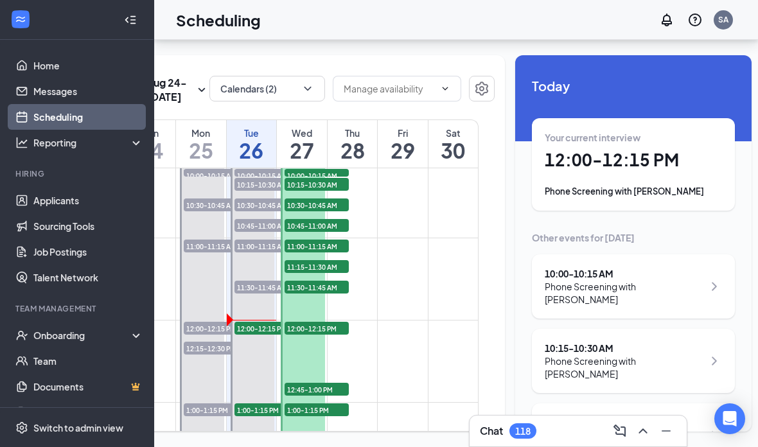
scroll to position [-1, 0]
click at [646, 149] on h1 "12:00 - 12:15 PM" at bounding box center [633, 160] width 177 height 22
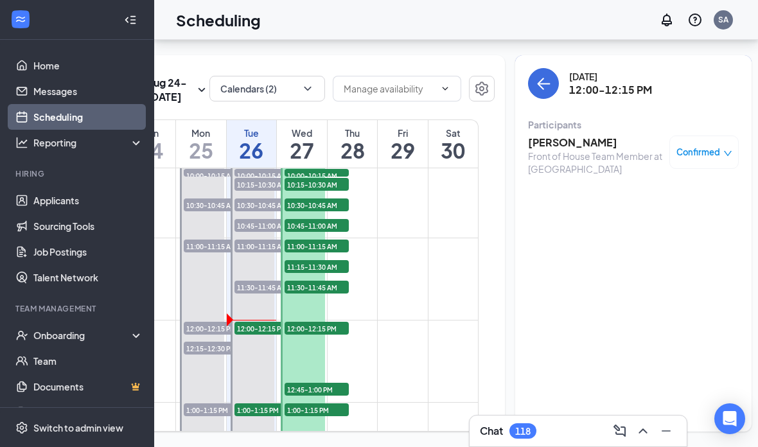
click at [651, 135] on div "Abby Rodriguez Front of House Team Member at Chapel Hill Road DTO Confirmed" at bounding box center [633, 155] width 211 height 40
click at [590, 135] on h3 "Abby Rodriguez" at bounding box center [595, 142] width 135 height 14
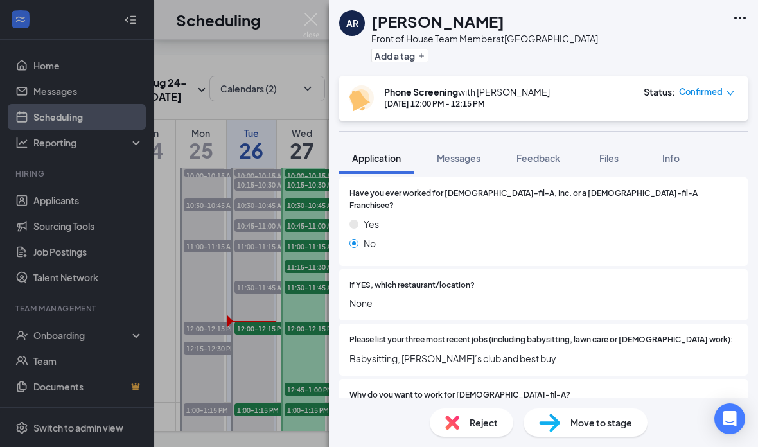
scroll to position [349, 0]
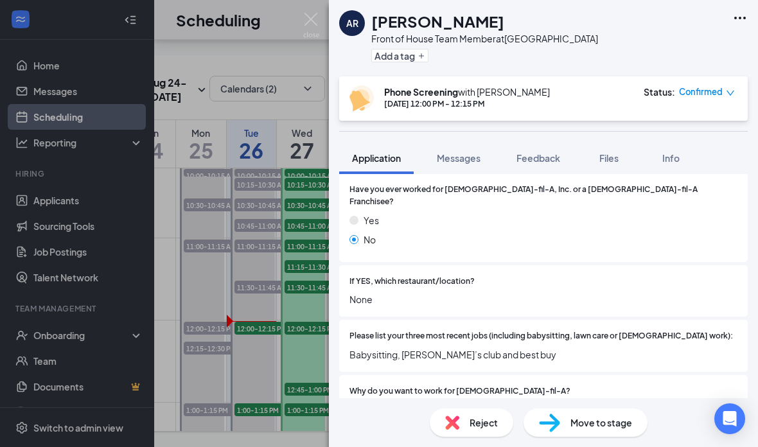
click at [410, 347] on span "Babysitting, Sam’s club and best buy" at bounding box center [543, 354] width 388 height 14
click at [409, 347] on span "Babysitting, Sam’s club and best buy" at bounding box center [543, 354] width 388 height 14
click at [410, 347] on span "Babysitting, Sam’s club and best buy" at bounding box center [543, 354] width 388 height 14
click at [409, 347] on span "Babysitting, Sam’s club and best buy" at bounding box center [543, 354] width 388 height 14
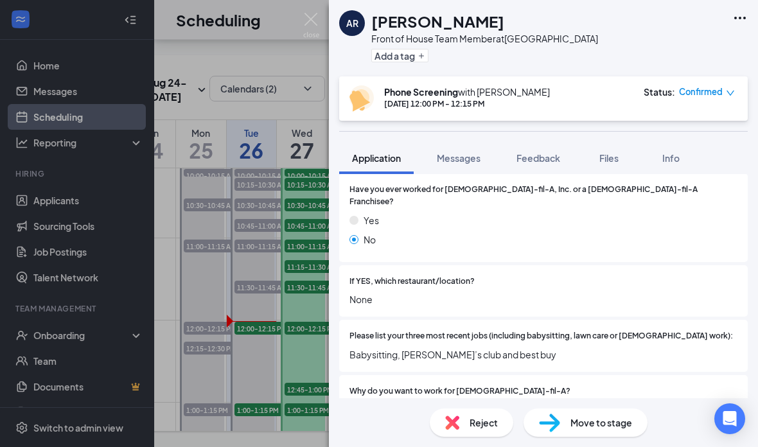
click at [412, 347] on span "Babysitting, Sam’s club and best buy" at bounding box center [543, 354] width 388 height 14
click at [411, 347] on span "Babysitting, Sam’s club and best buy" at bounding box center [543, 354] width 388 height 14
click at [410, 347] on span "Babysitting, Sam’s club and best buy" at bounding box center [543, 354] width 388 height 14
click at [409, 347] on span "Babysitting, Sam’s club and best buy" at bounding box center [543, 354] width 388 height 14
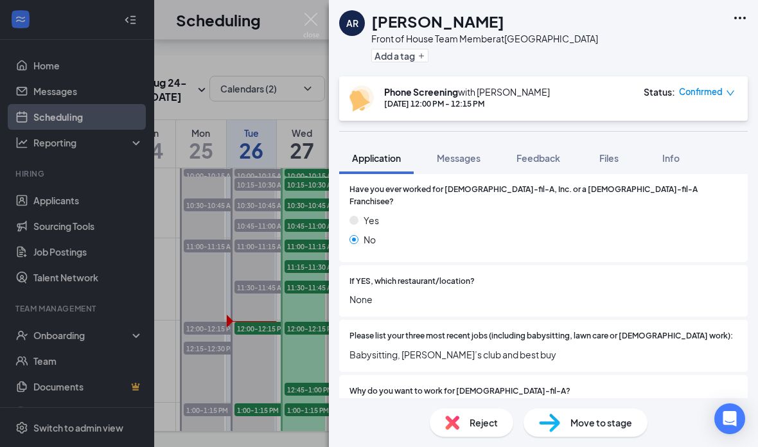
click at [409, 347] on span "Babysitting, Sam’s club and best buy" at bounding box center [543, 354] width 388 height 14
click at [405, 347] on span "Babysitting, Sam’s club and best buy" at bounding box center [543, 354] width 388 height 14
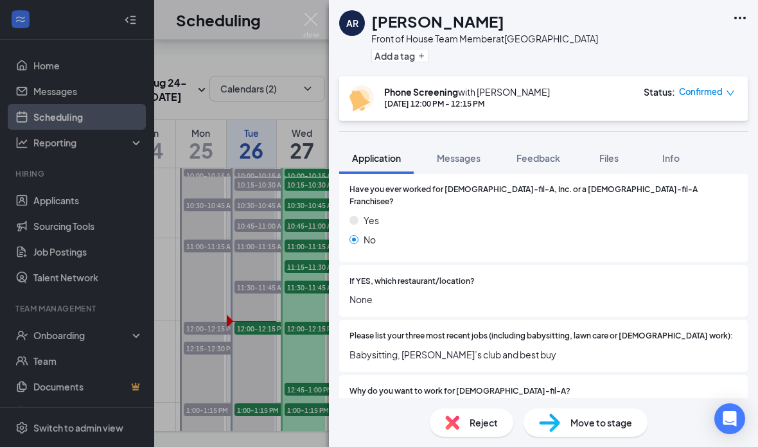
click at [406, 347] on span "Babysitting, Sam’s club and best buy" at bounding box center [543, 354] width 388 height 14
click at [408, 347] on span "Babysitting, Sam’s club and best buy" at bounding box center [543, 354] width 388 height 14
click at [407, 347] on span "Babysitting, Sam’s club and best buy" at bounding box center [543, 354] width 388 height 14
click at [408, 347] on span "Babysitting, Sam’s club and best buy" at bounding box center [543, 354] width 388 height 14
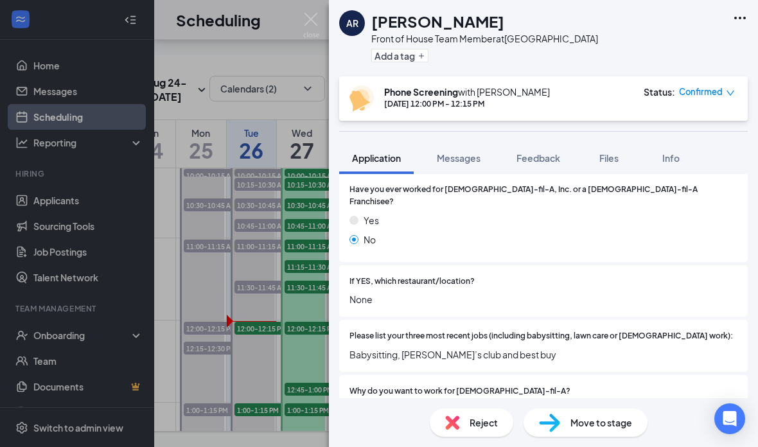
click at [519, 347] on span "Babysitting, Sam’s club and best buy" at bounding box center [543, 354] width 388 height 14
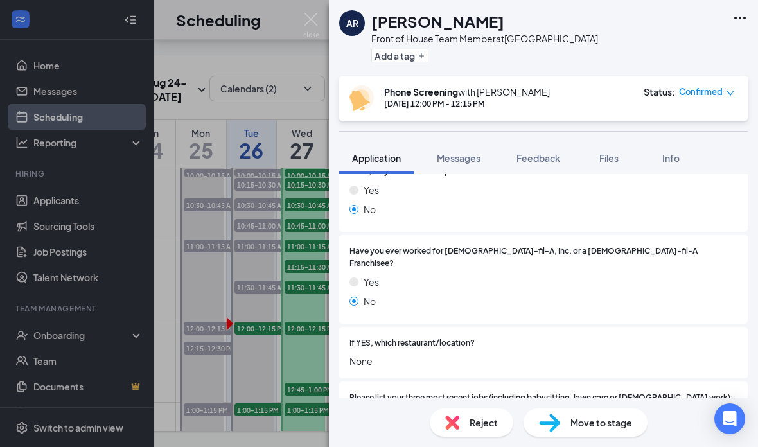
scroll to position [285, 0]
